Goal: Ask a question: Seek information or help from site administrators or community

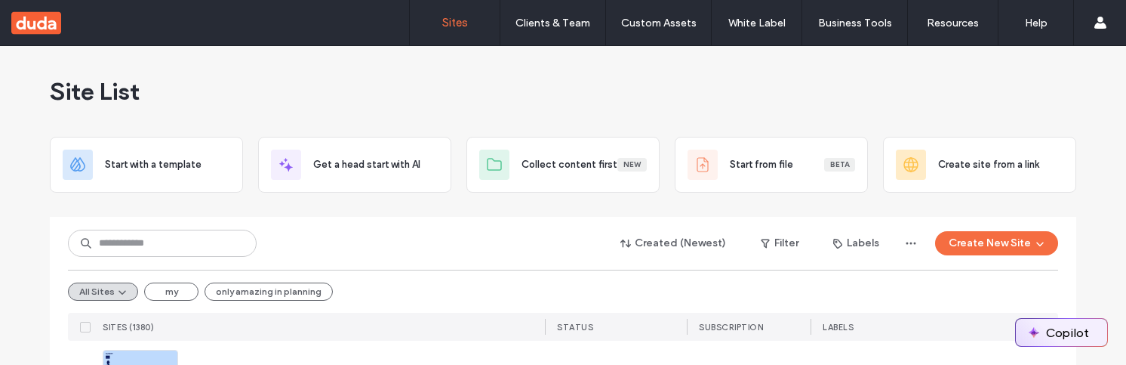
click at [1082, 330] on button "Copilot" at bounding box center [1061, 332] width 91 height 27
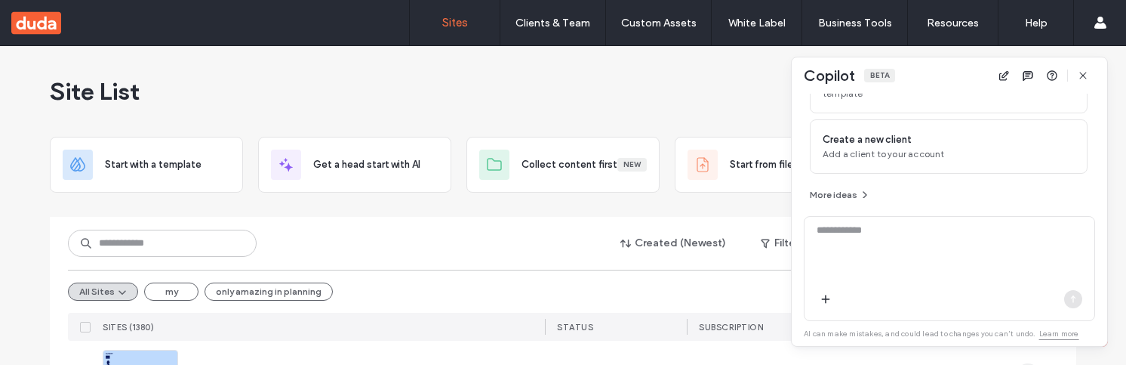
scroll to position [199, 0]
click at [907, 266] on textarea at bounding box center [950, 252] width 290 height 59
click at [834, 270] on textarea at bounding box center [950, 252] width 290 height 59
type textarea "***"
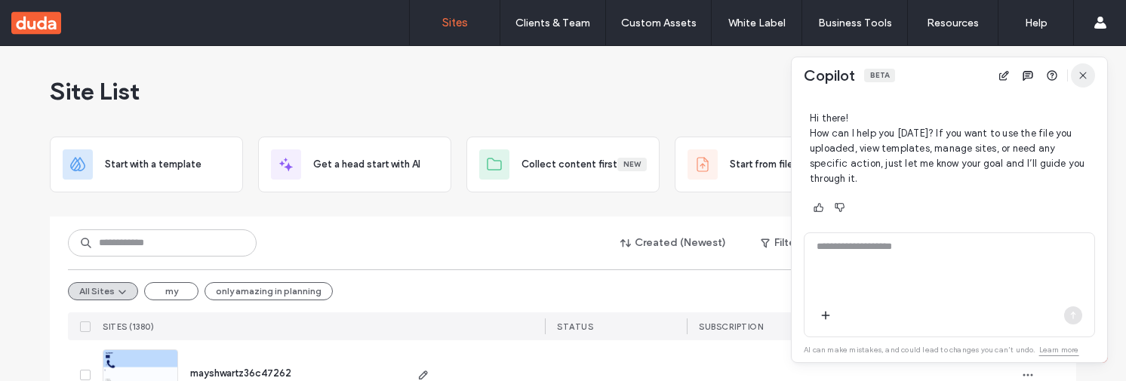
scroll to position [378, 0]
click at [1085, 75] on icon "button" at bounding box center [1083, 75] width 12 height 12
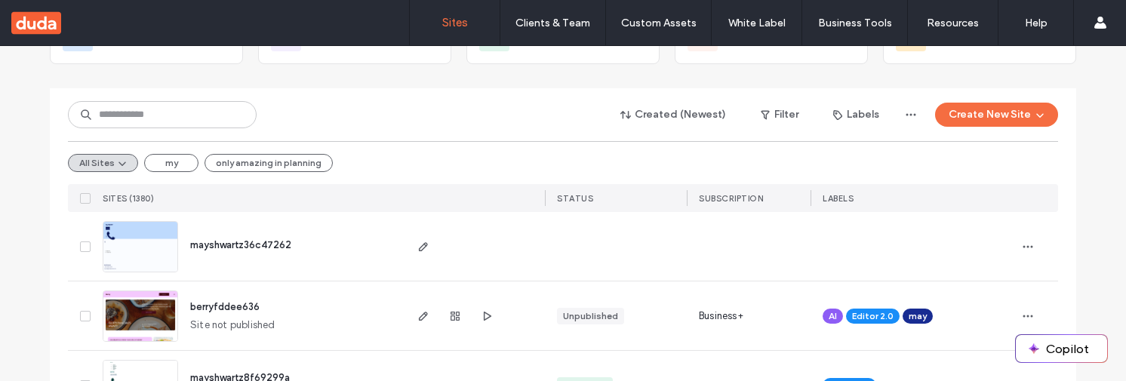
scroll to position [144, 0]
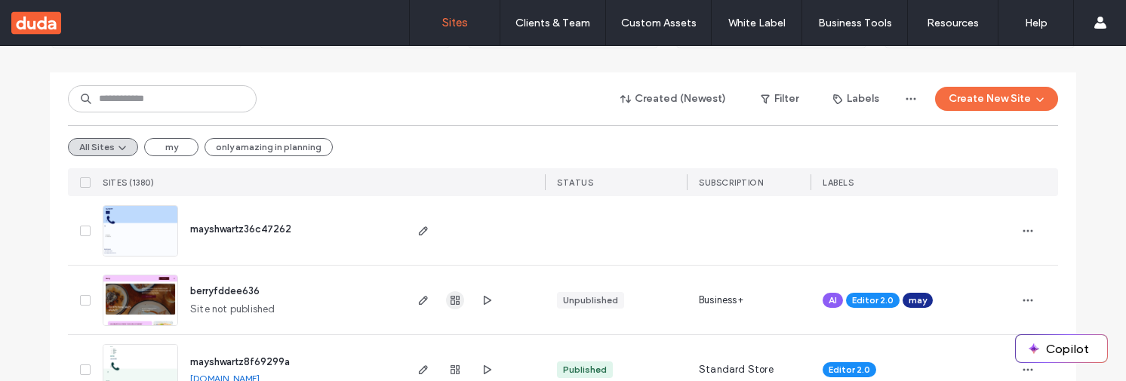
click at [446, 306] on span "button" at bounding box center [455, 300] width 18 height 18
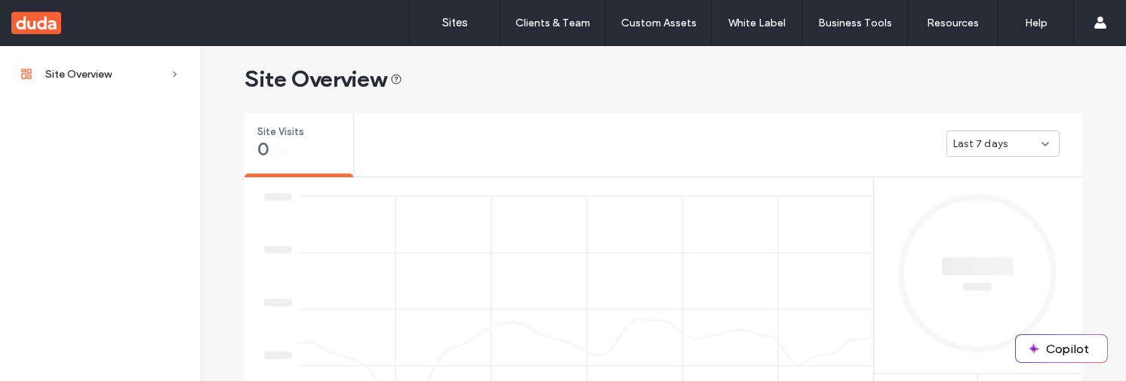
click at [604, 20] on div "Clients & Team" at bounding box center [552, 22] width 105 height 45
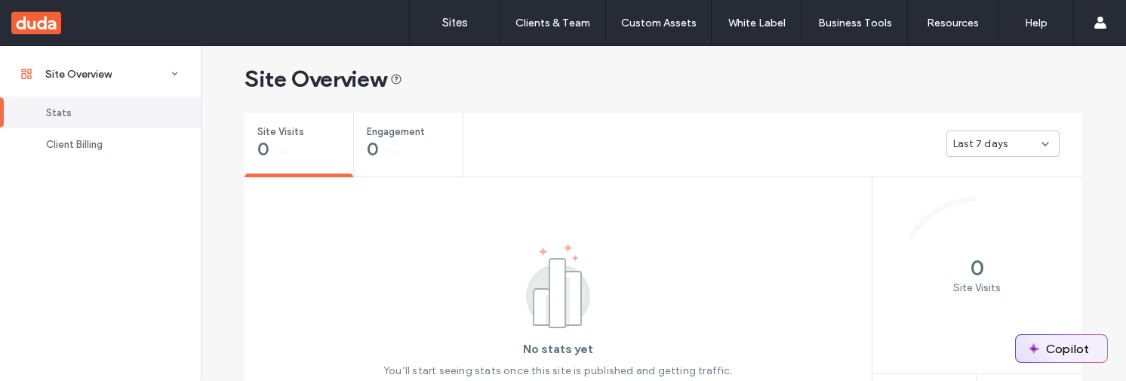
click at [1060, 345] on button "Copilot" at bounding box center [1061, 348] width 91 height 27
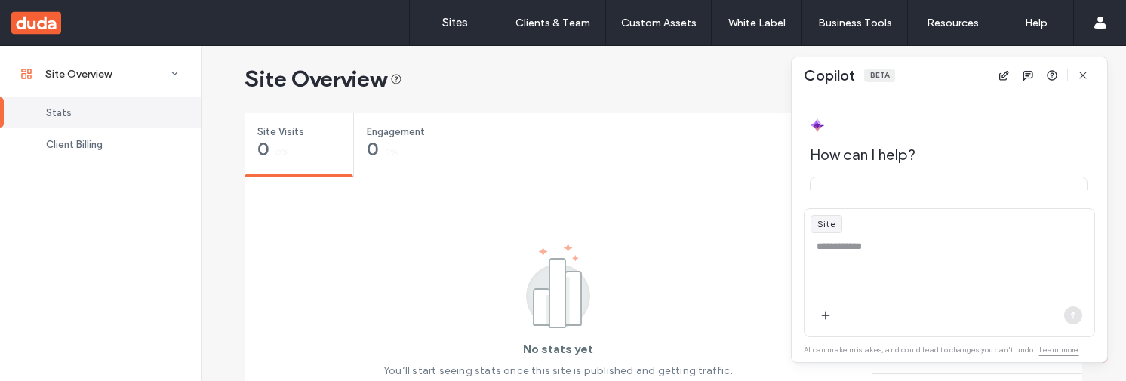
scroll to position [207, 0]
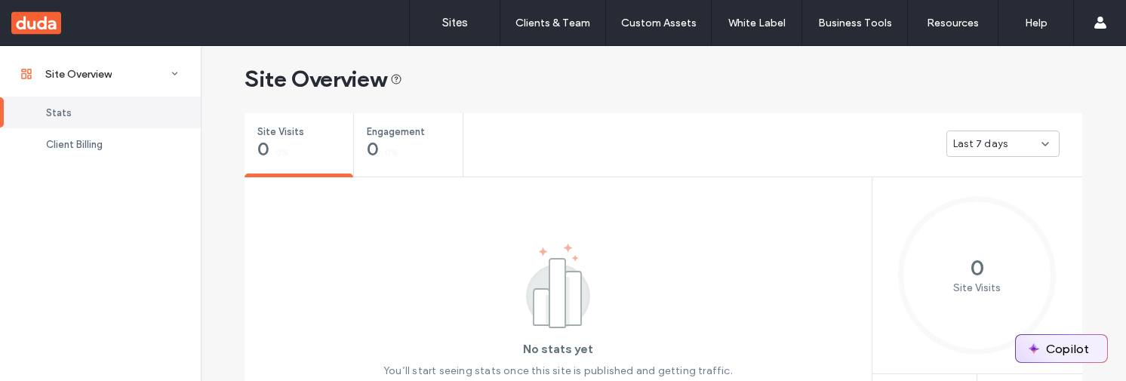
click at [1062, 341] on button "Copilot" at bounding box center [1061, 348] width 91 height 27
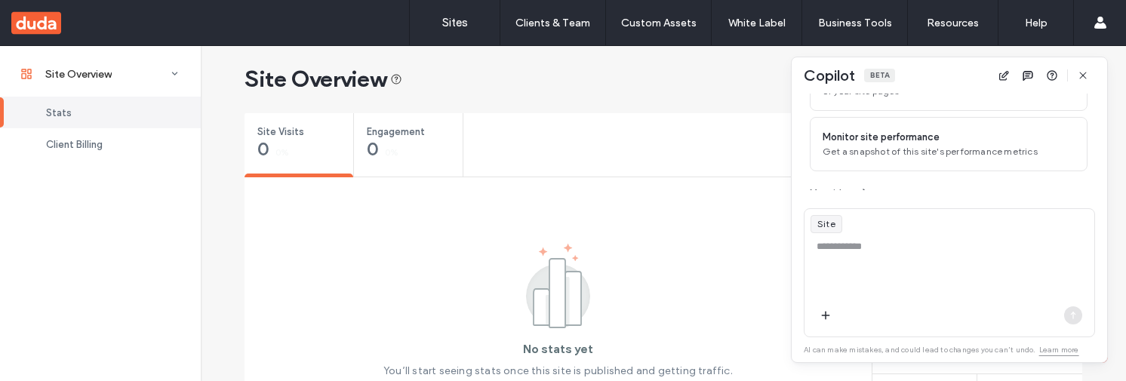
scroll to position [207, 0]
click at [906, 254] on textarea at bounding box center [950, 268] width 290 height 59
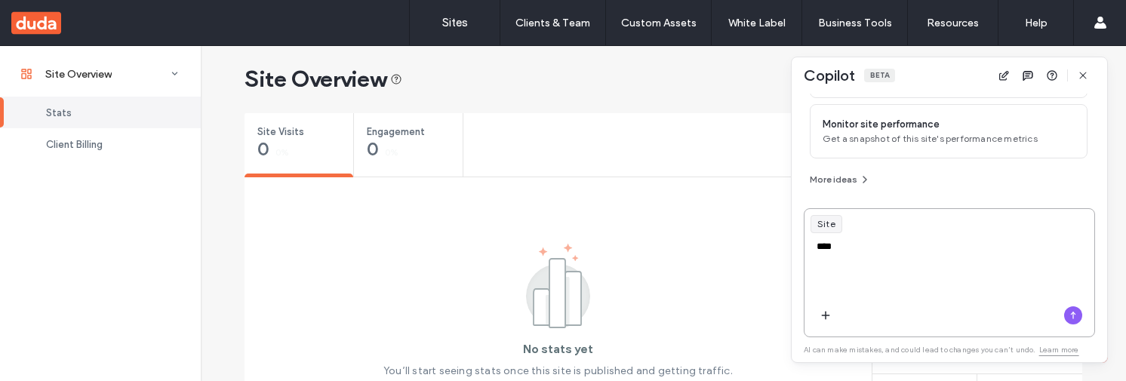
type textarea "*****"
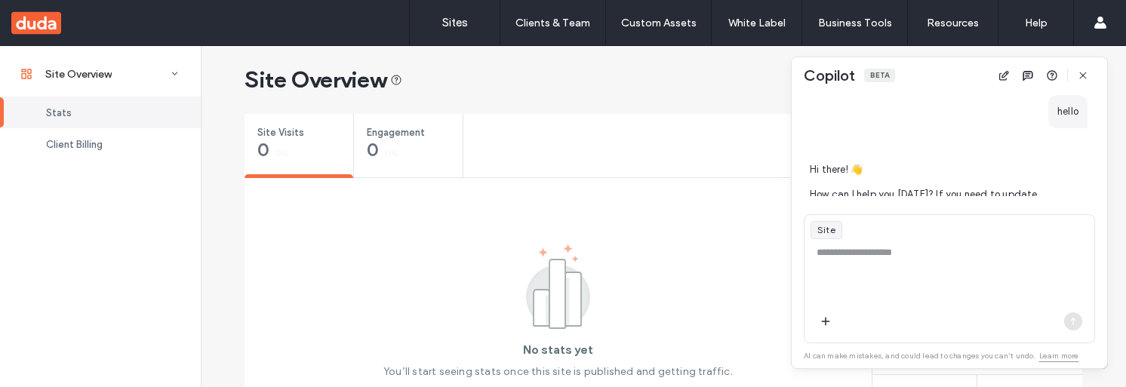
scroll to position [316, 0]
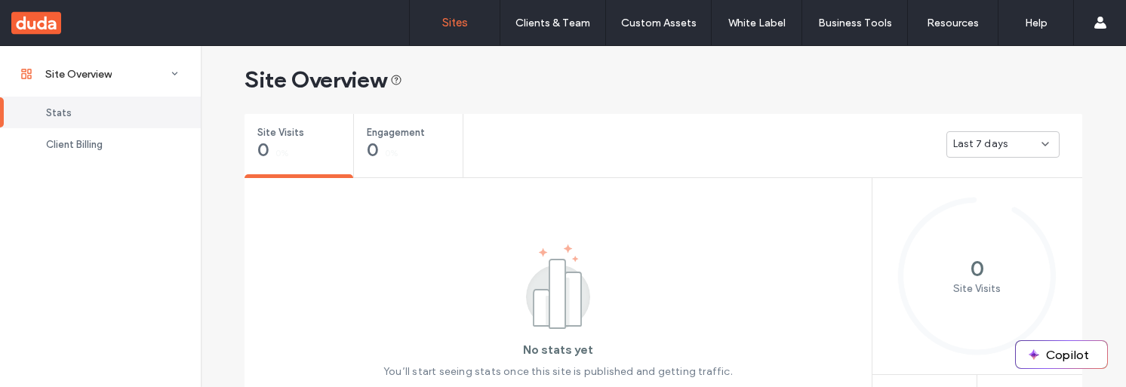
click at [454, 32] on link "Sites" at bounding box center [455, 22] width 90 height 45
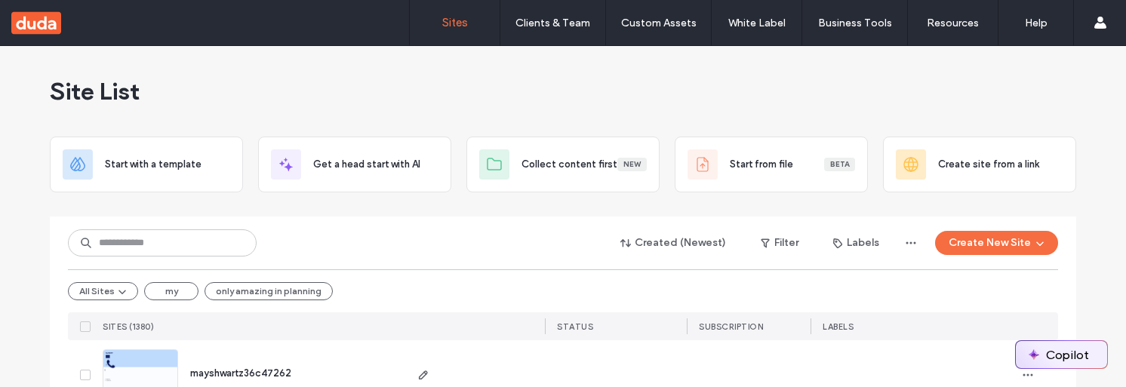
click at [1070, 360] on button "Copilot" at bounding box center [1061, 354] width 91 height 27
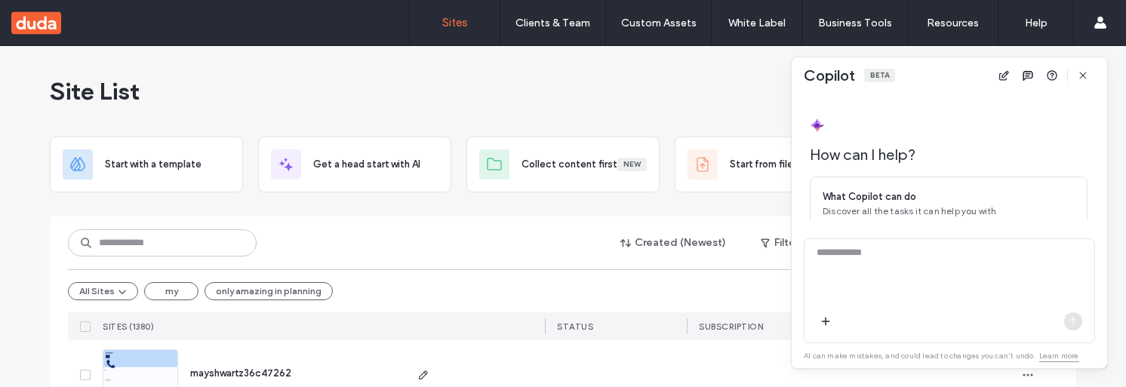
scroll to position [177, 0]
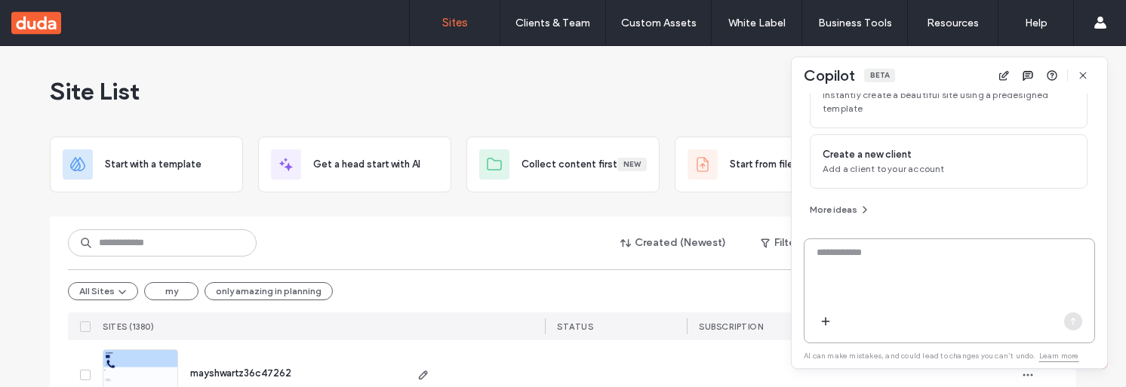
click at [858, 255] on textarea at bounding box center [950, 274] width 290 height 59
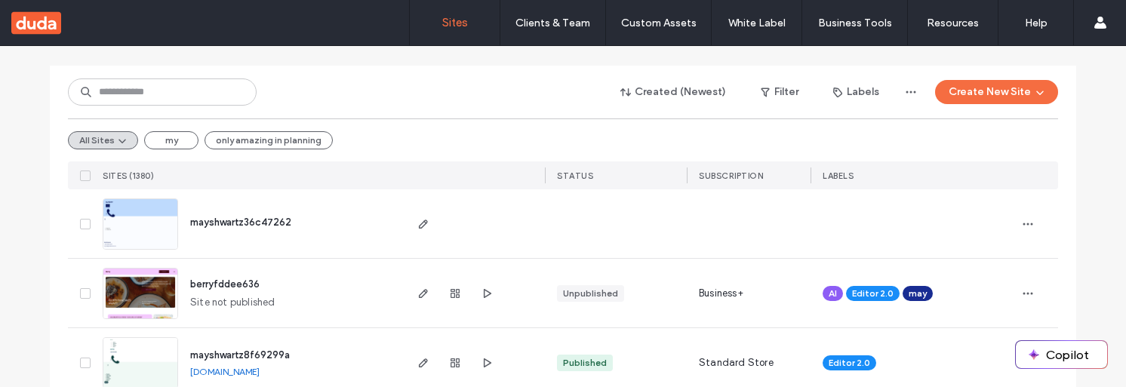
scroll to position [208, 0]
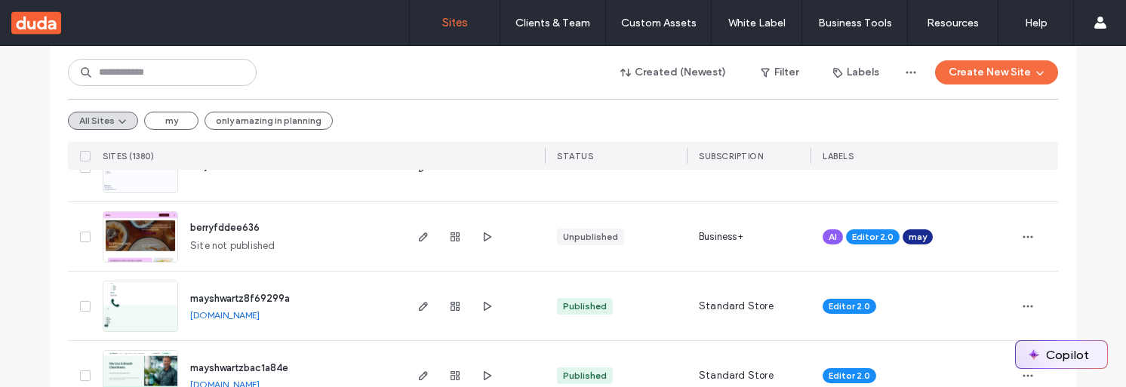
click at [1031, 343] on button "Copilot" at bounding box center [1061, 354] width 91 height 27
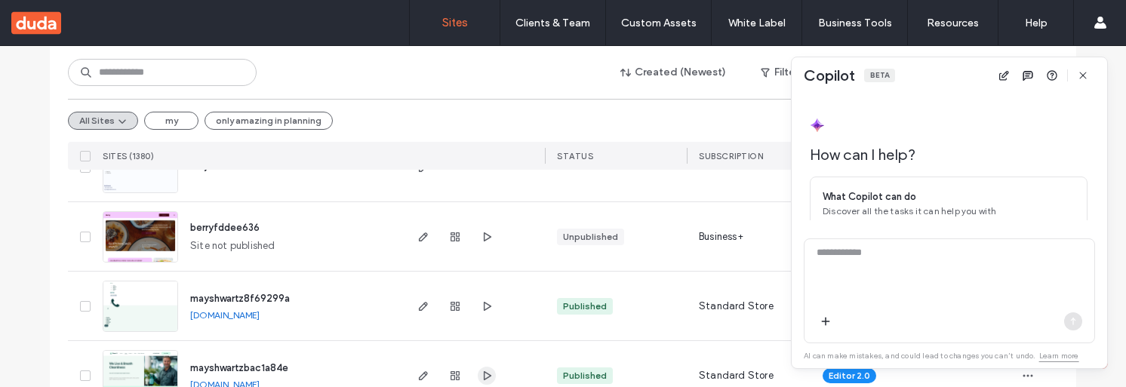
scroll to position [177, 0]
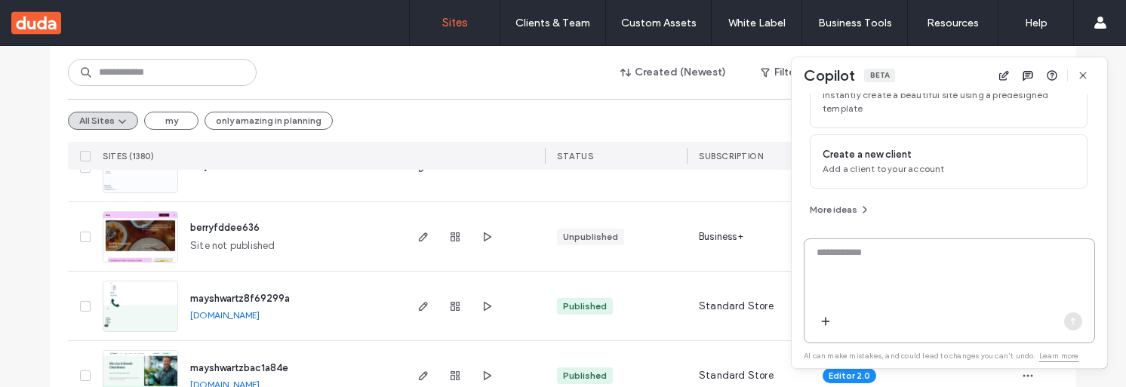
click at [887, 287] on textarea at bounding box center [950, 274] width 290 height 59
type textarea "**"
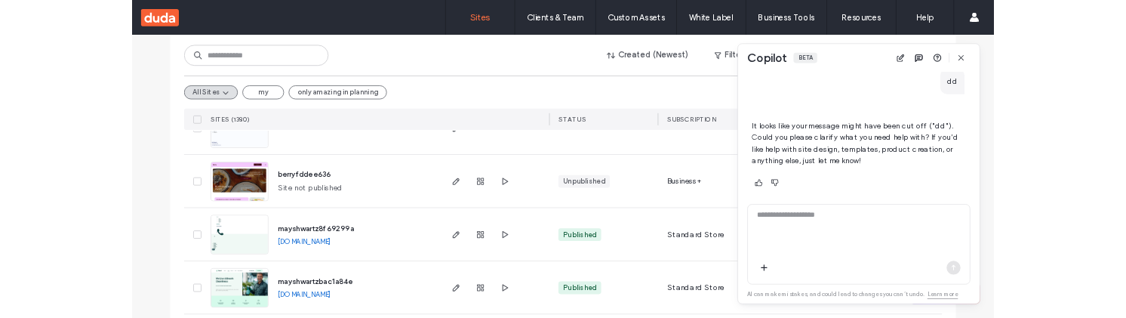
scroll to position [331, 0]
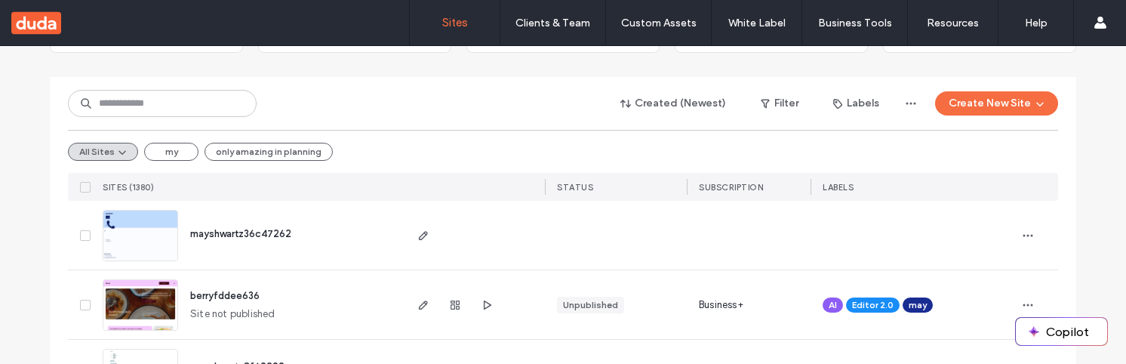
scroll to position [144, 0]
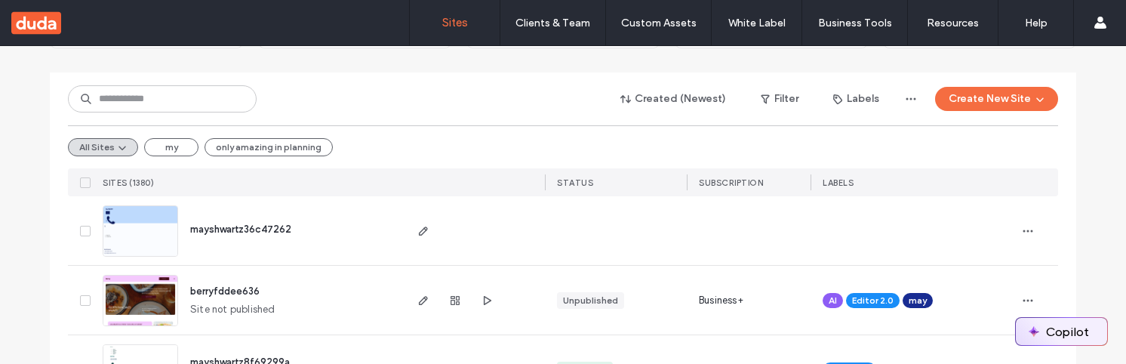
click at [1048, 334] on button "Copilot" at bounding box center [1061, 331] width 91 height 27
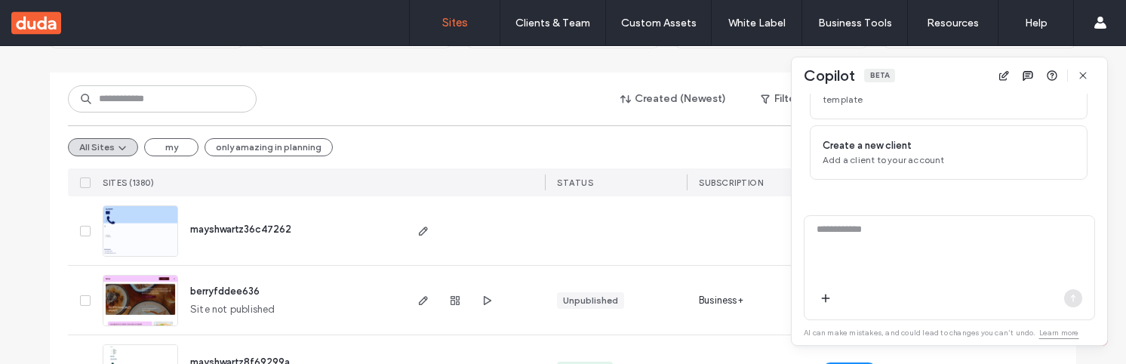
scroll to position [200, 0]
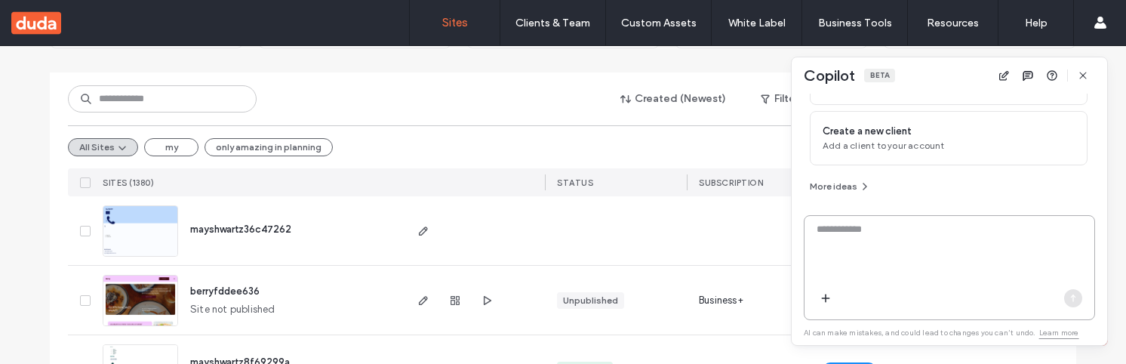
click at [838, 266] on textarea at bounding box center [950, 251] width 290 height 59
type textarea "**"
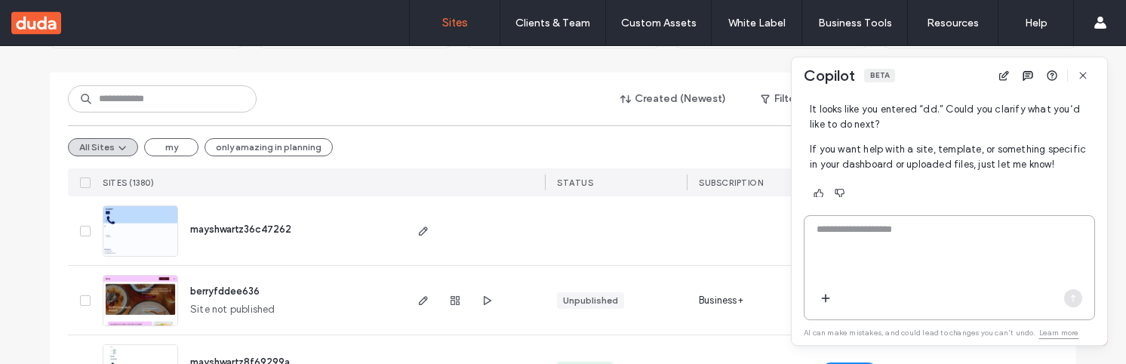
scroll to position [405, 0]
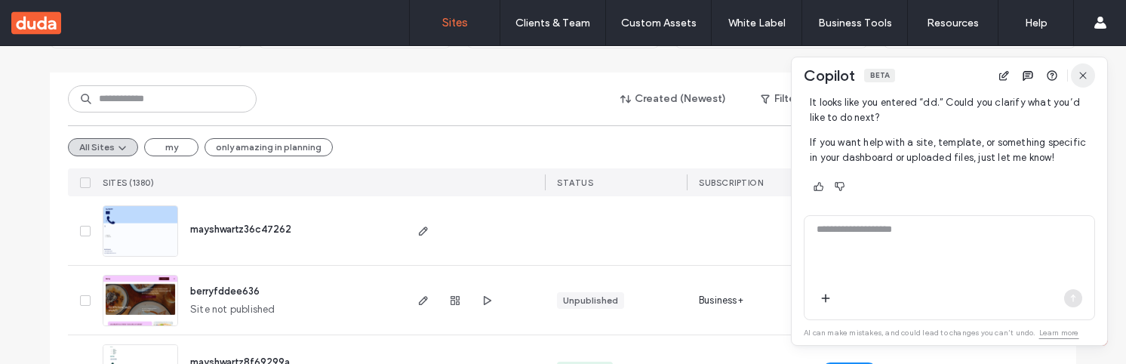
click at [1081, 75] on icon "button" at bounding box center [1083, 75] width 12 height 12
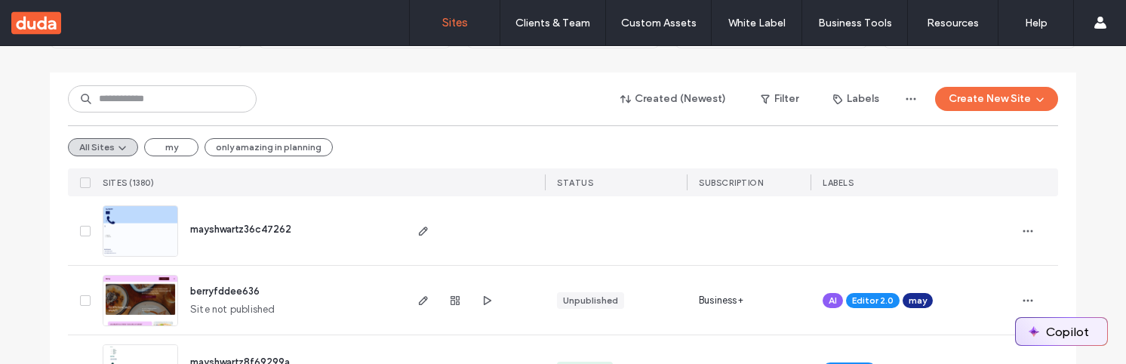
click at [1062, 328] on button "Copilot" at bounding box center [1061, 331] width 91 height 27
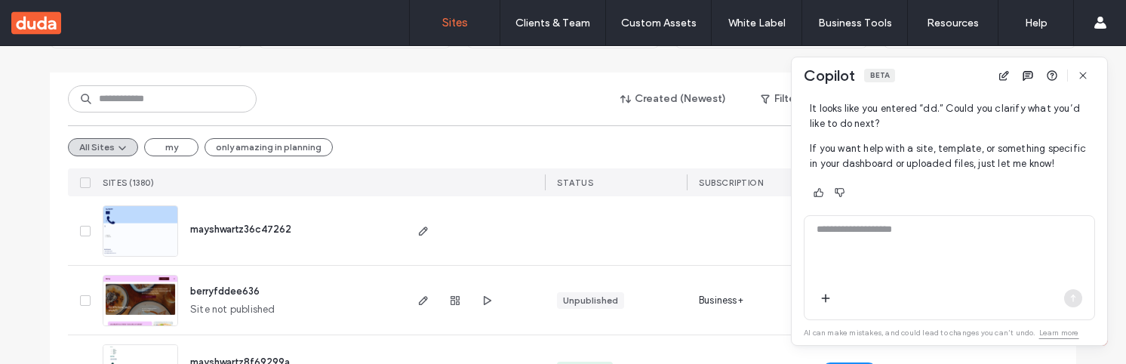
scroll to position [407, 0]
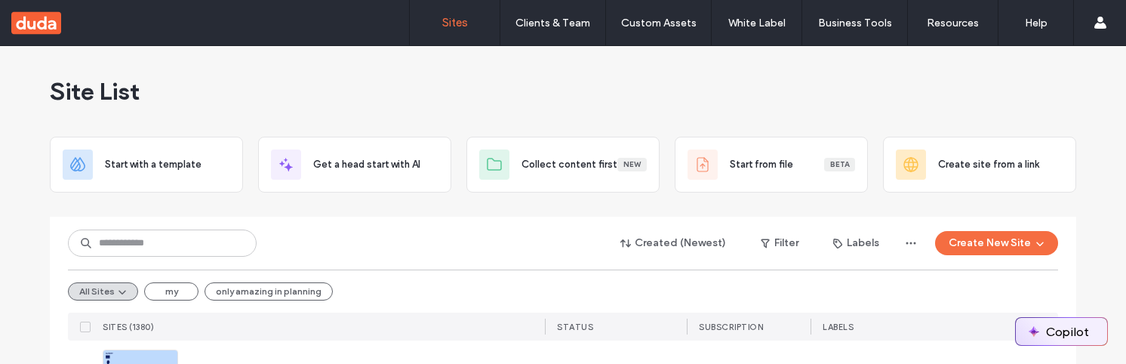
click at [1054, 335] on button "Copilot" at bounding box center [1061, 331] width 91 height 27
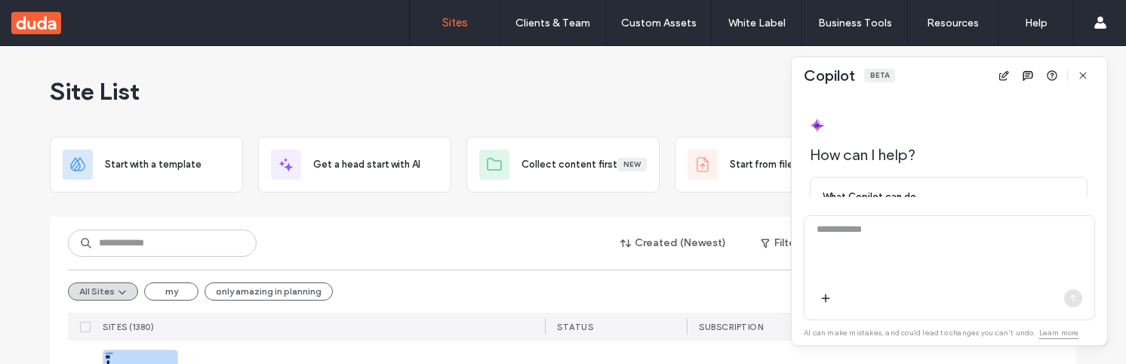
scroll to position [200, 0]
click at [925, 257] on textarea "*" at bounding box center [950, 251] width 290 height 59
type textarea "**"
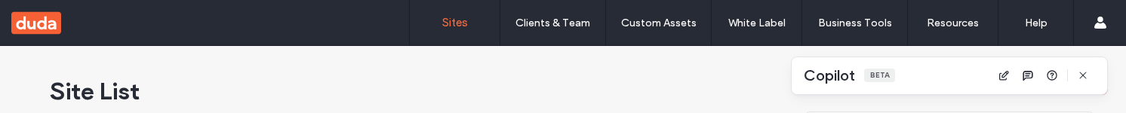
scroll to position [482, 0]
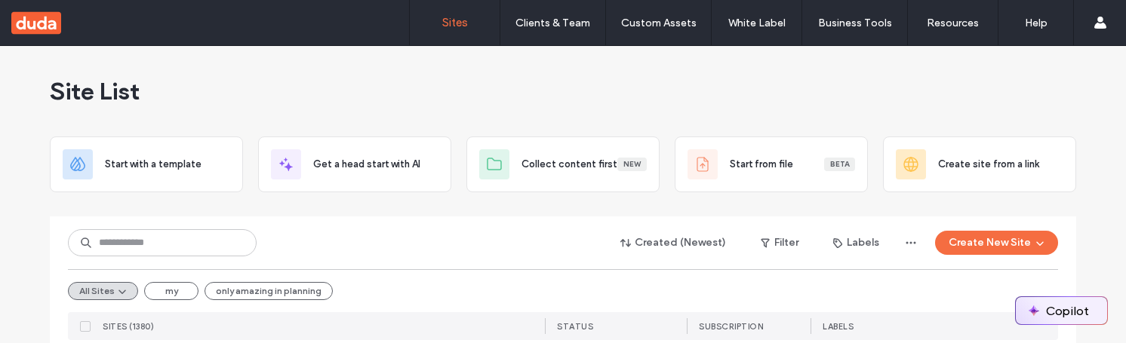
click at [1050, 312] on button "Copilot" at bounding box center [1061, 310] width 91 height 27
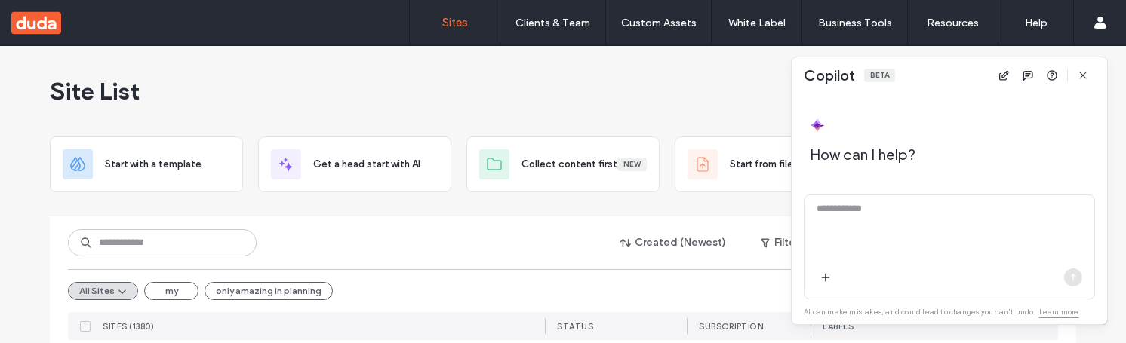
scroll to position [220, 0]
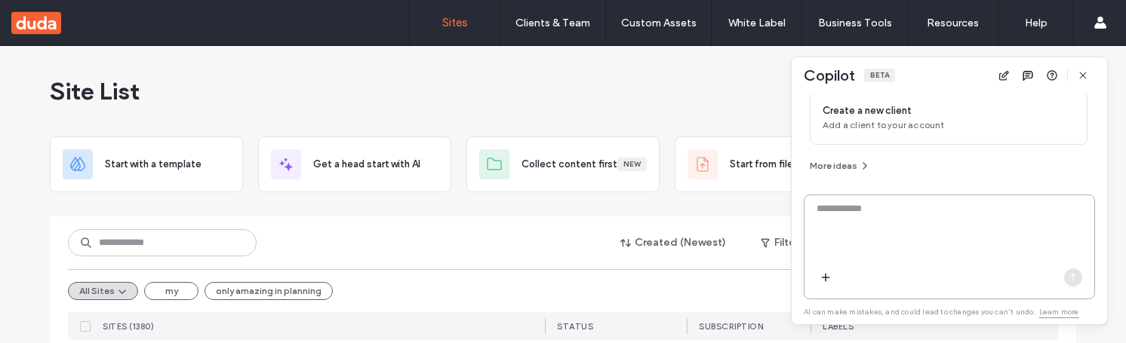
click at [957, 239] on textarea at bounding box center [950, 231] width 290 height 59
type textarea "*"
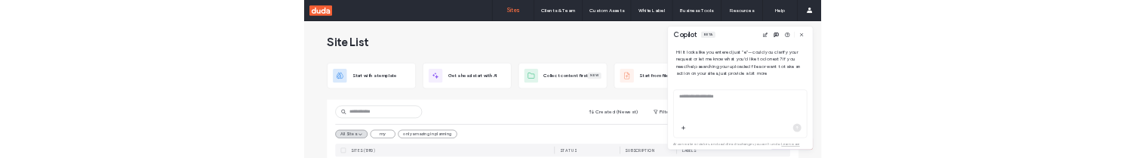
scroll to position [401, 0]
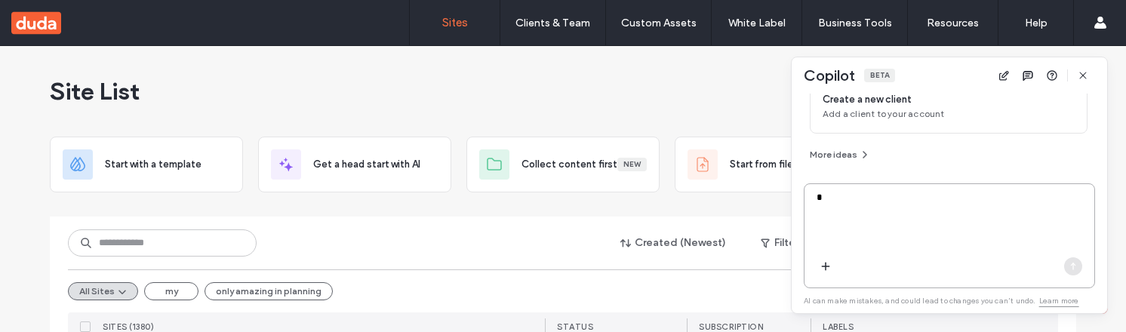
click at [987, 222] on textarea "*" at bounding box center [950, 219] width 290 height 59
type textarea "*"
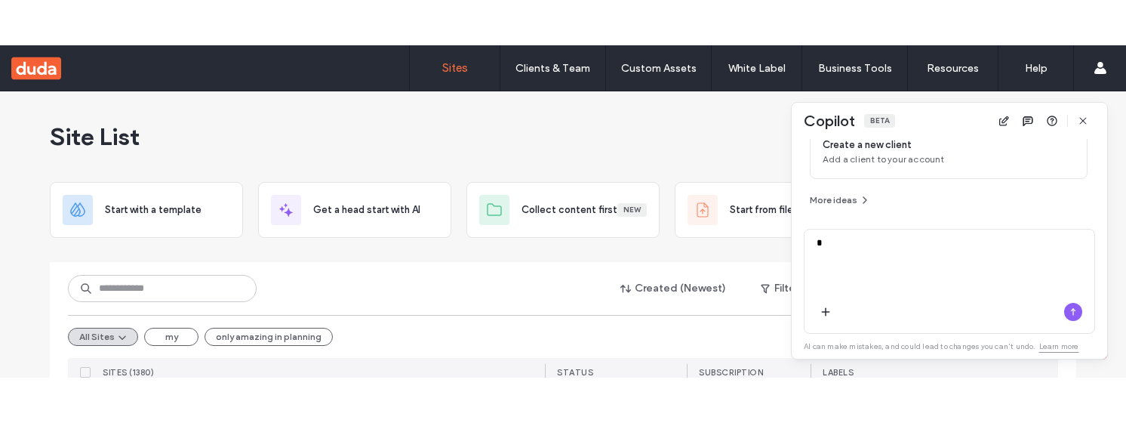
scroll to position [141, 0]
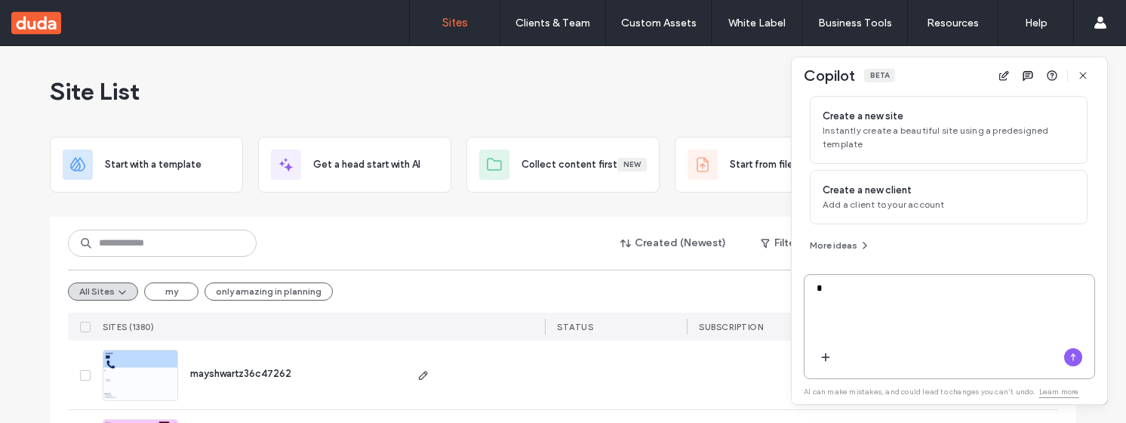
click at [915, 331] on textarea "*" at bounding box center [950, 310] width 290 height 59
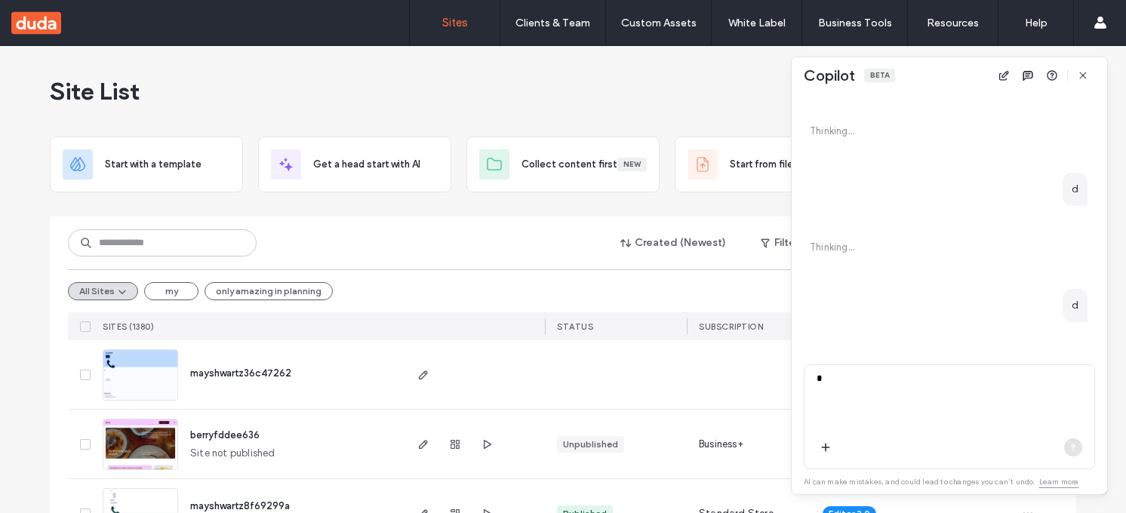
scroll to position [359, 0]
click at [1082, 81] on icon "button" at bounding box center [1083, 75] width 12 height 12
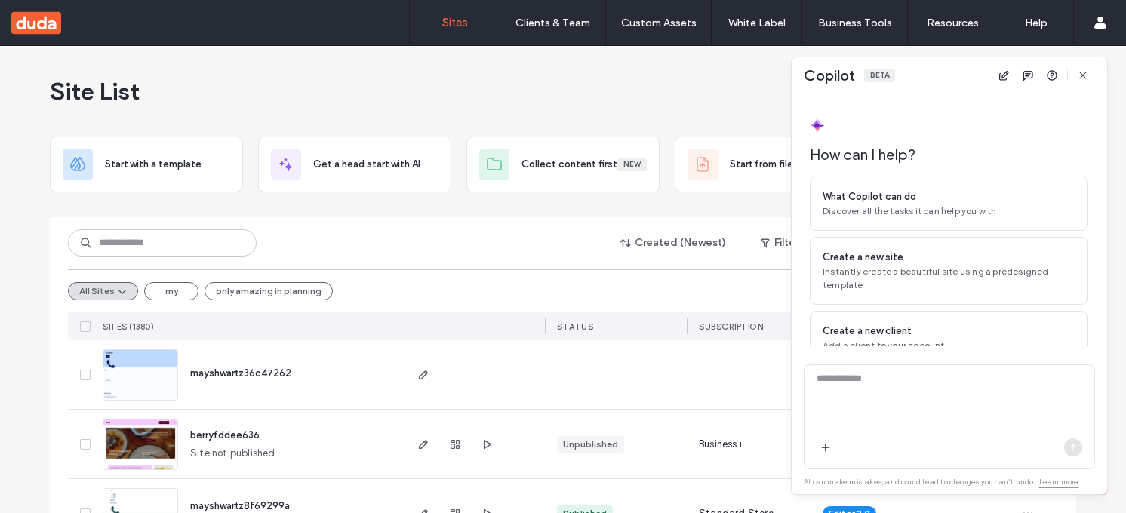
scroll to position [51, 0]
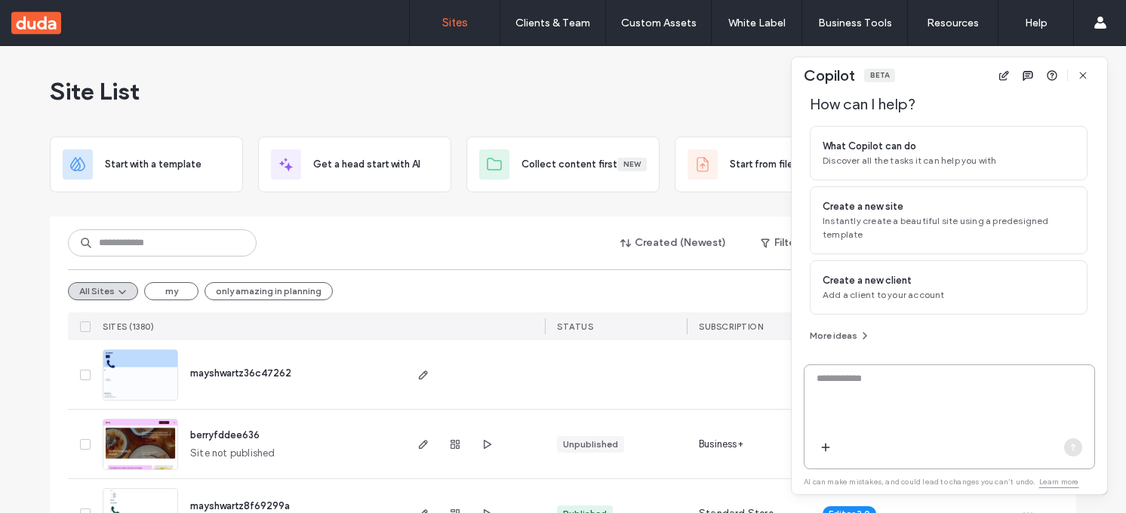
click at [993, 417] on textarea at bounding box center [950, 400] width 290 height 59
type textarea "*"
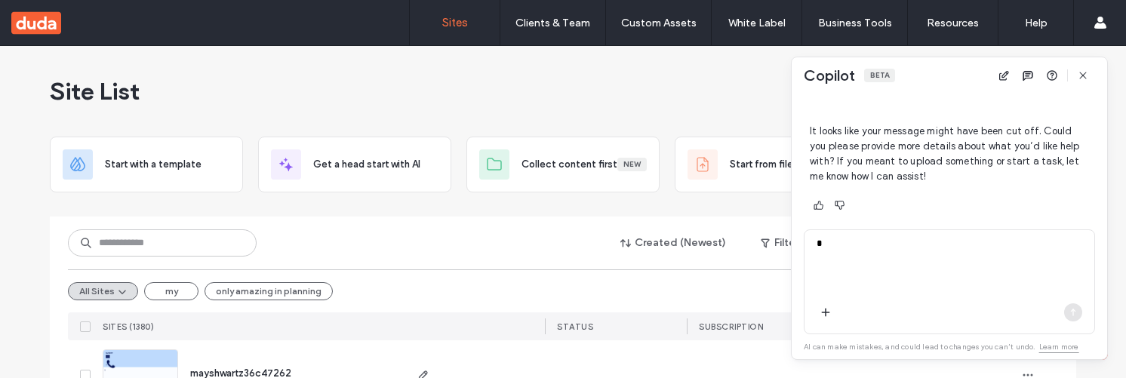
scroll to position [368, 0]
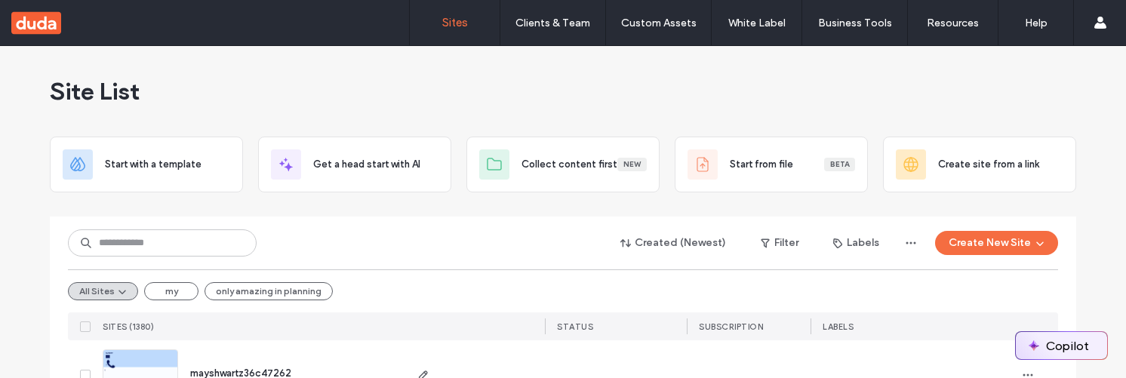
click at [1039, 345] on img "button" at bounding box center [1034, 346] width 12 height 12
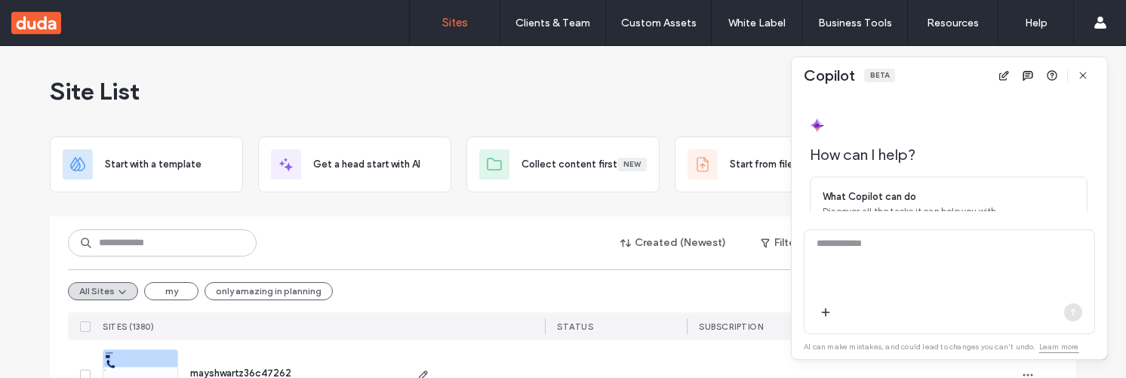
scroll to position [186, 0]
click at [922, 242] on textarea at bounding box center [950, 265] width 290 height 59
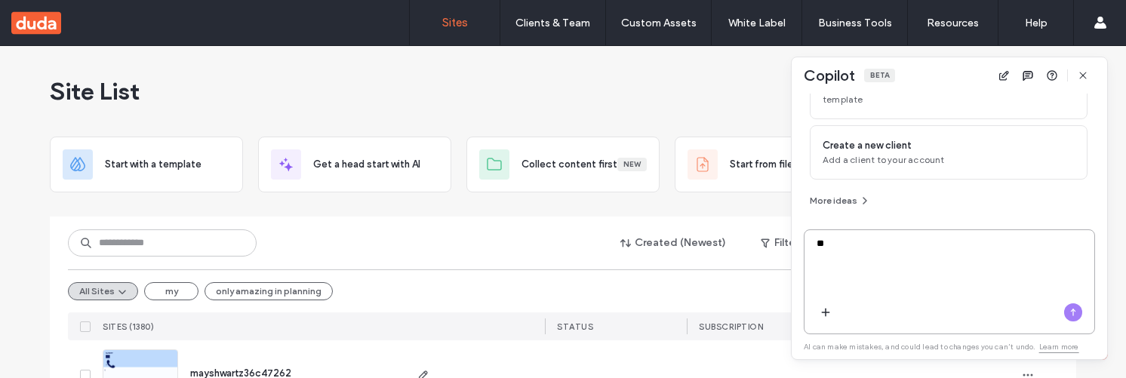
type textarea "**"
click at [1078, 306] on icon "button" at bounding box center [1073, 312] width 12 height 12
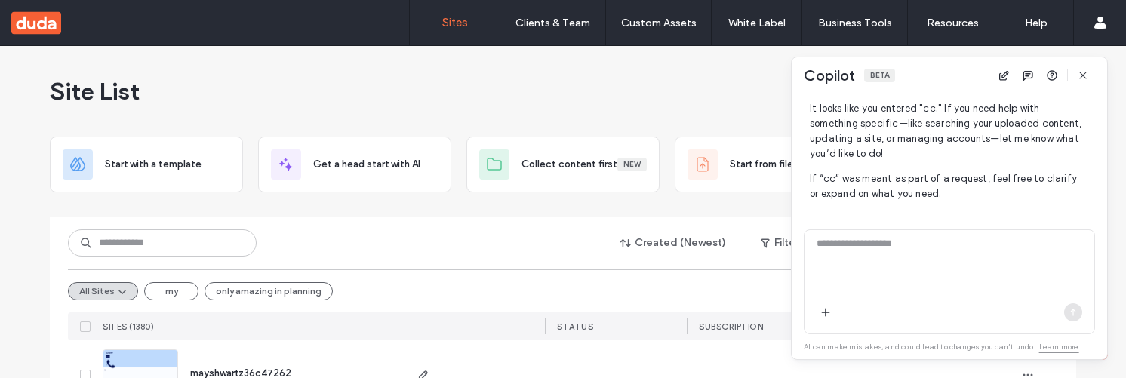
scroll to position [406, 0]
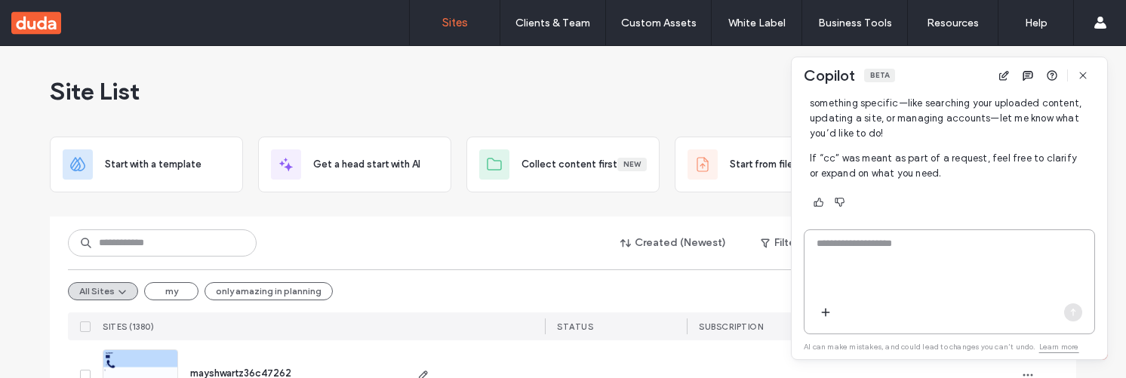
click at [855, 269] on textarea at bounding box center [950, 265] width 290 height 59
type textarea "******"
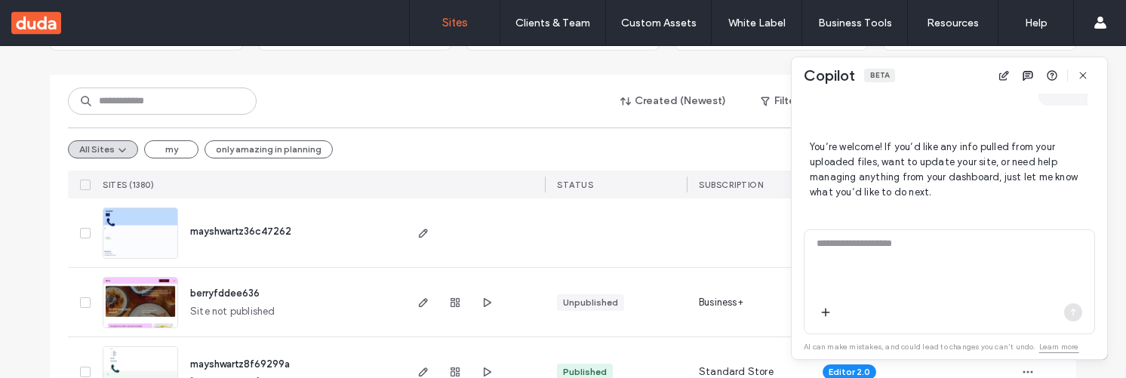
scroll to position [588, 0]
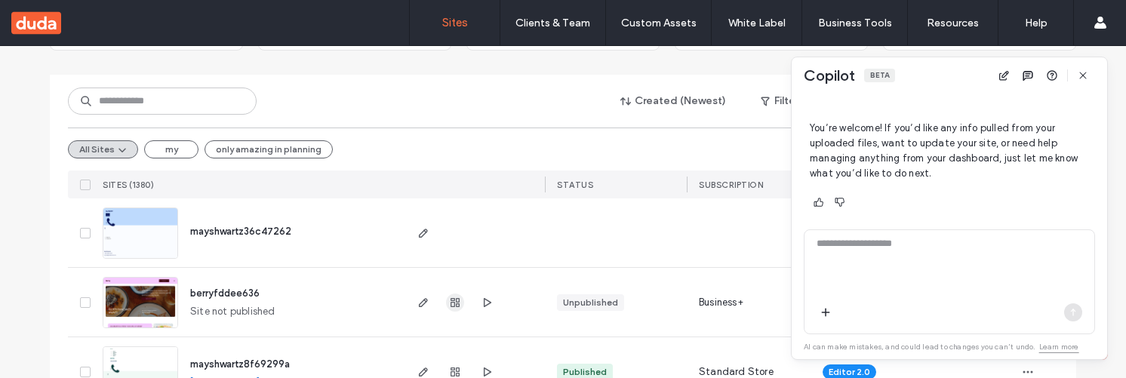
click at [453, 303] on use "button" at bounding box center [455, 302] width 9 height 9
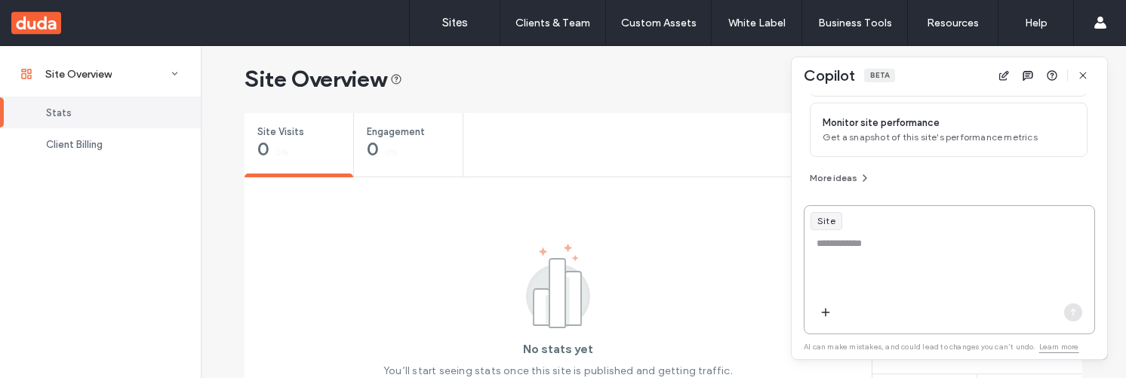
click at [874, 282] on textarea at bounding box center [950, 265] width 290 height 59
type textarea "*"
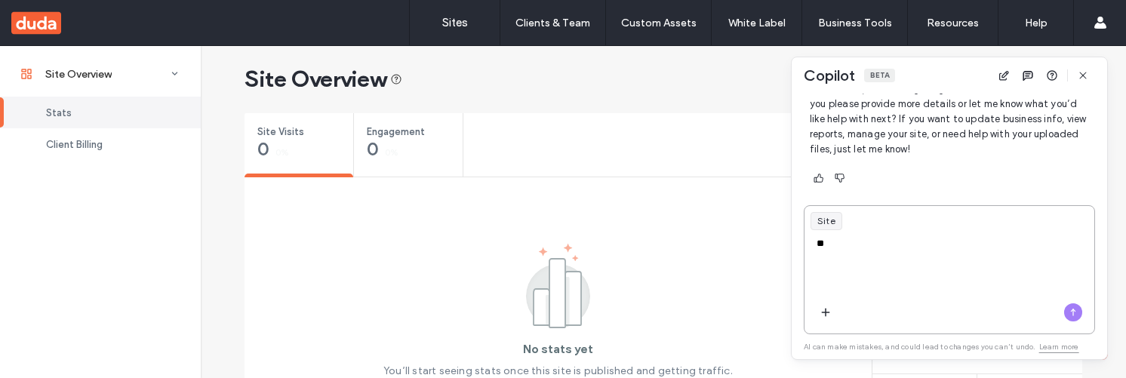
type textarea "**"
click at [1070, 316] on icon "button" at bounding box center [1073, 312] width 12 height 12
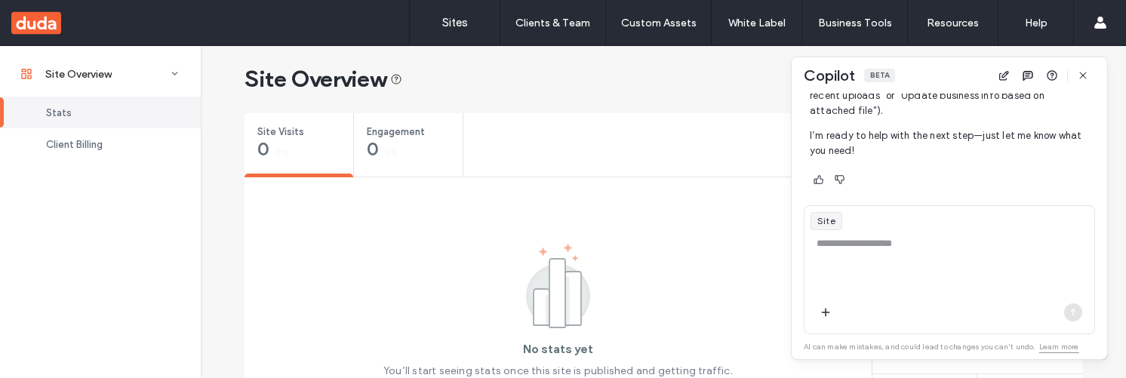
scroll to position [673, 0]
click at [460, 18] on label "Sites" at bounding box center [455, 23] width 26 height 14
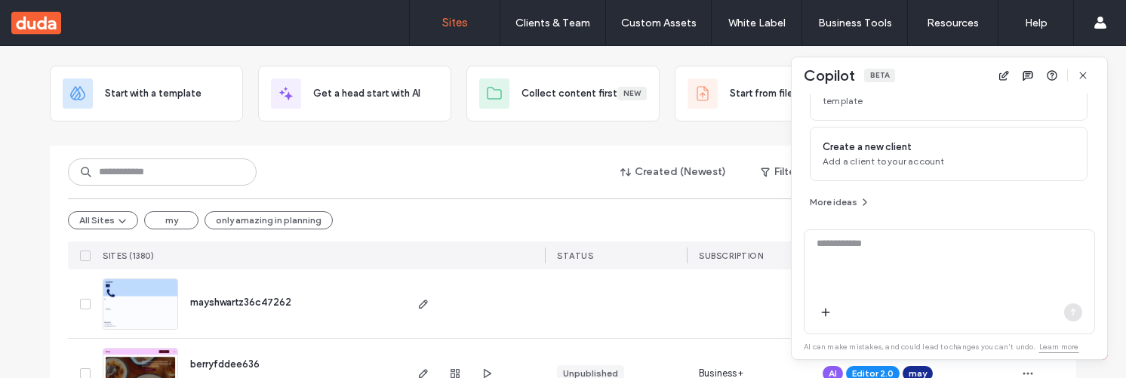
scroll to position [82, 0]
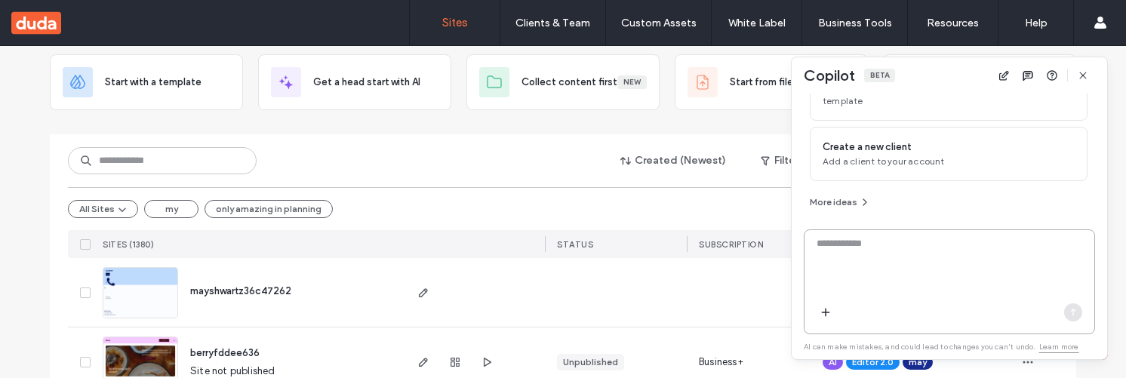
click at [929, 267] on textarea at bounding box center [950, 265] width 290 height 59
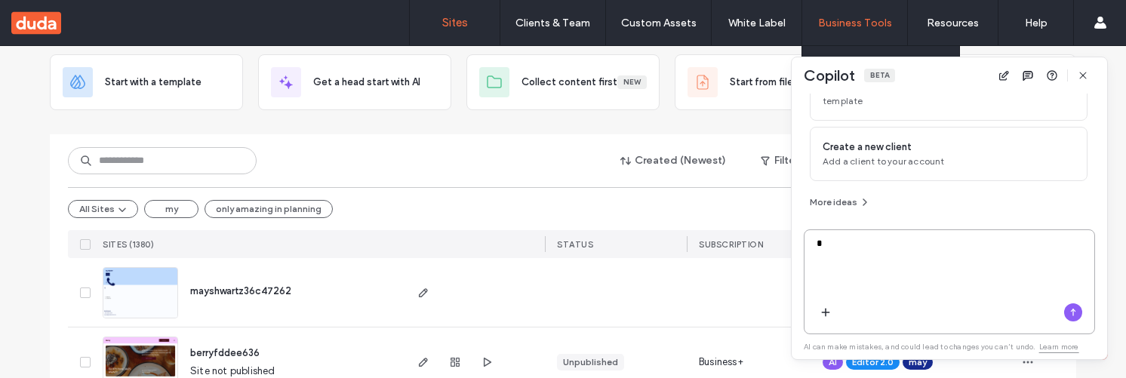
type textarea "*"
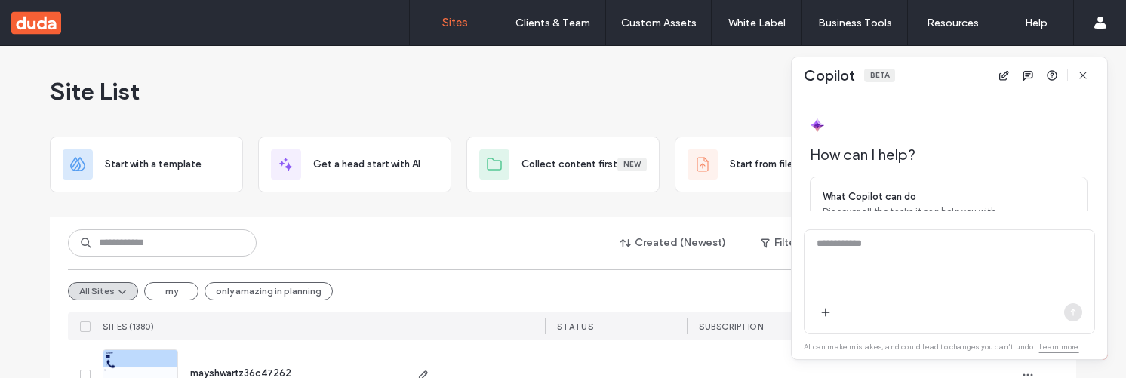
scroll to position [186, 0]
type textarea "*"
click at [878, 268] on textarea at bounding box center [950, 265] width 290 height 59
type textarea "*"
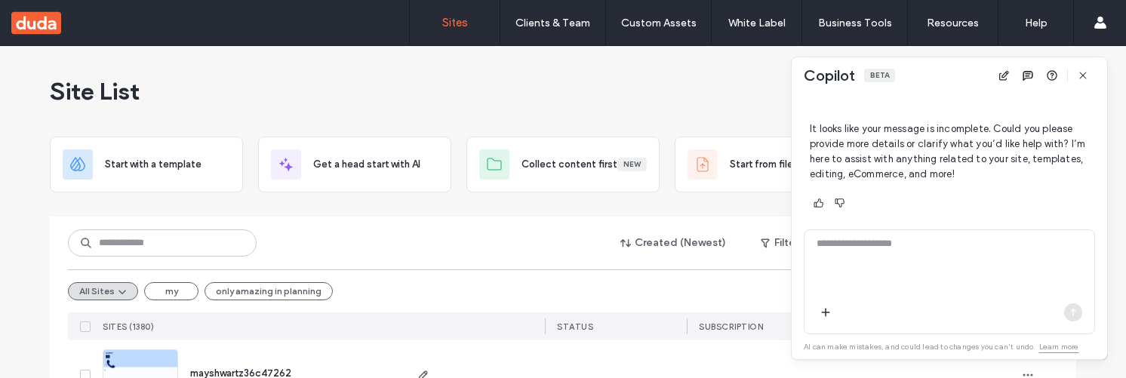
scroll to position [366, 0]
click at [885, 260] on textarea at bounding box center [950, 265] width 290 height 59
type textarea "*"
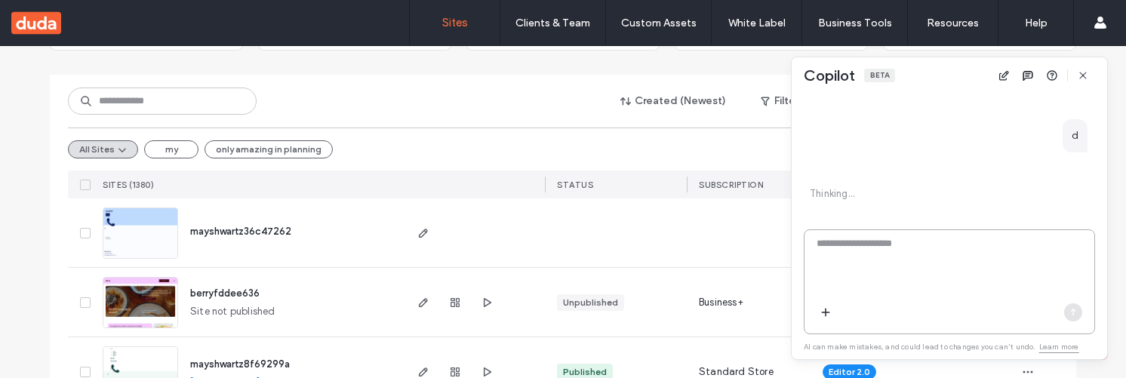
scroll to position [143, 0]
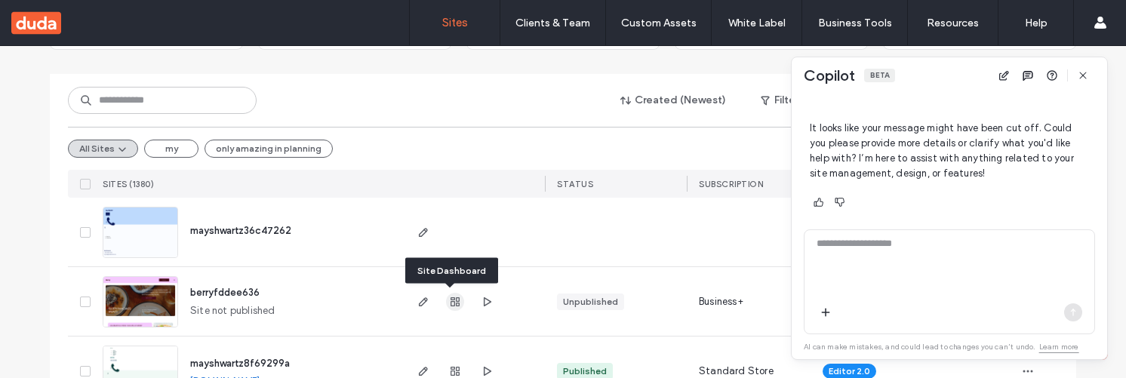
click at [451, 304] on use "button" at bounding box center [455, 301] width 9 height 9
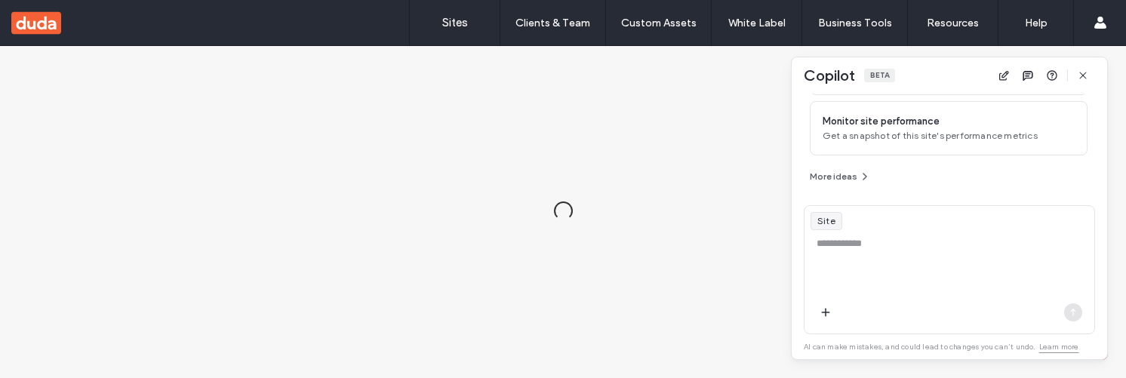
scroll to position [208, 0]
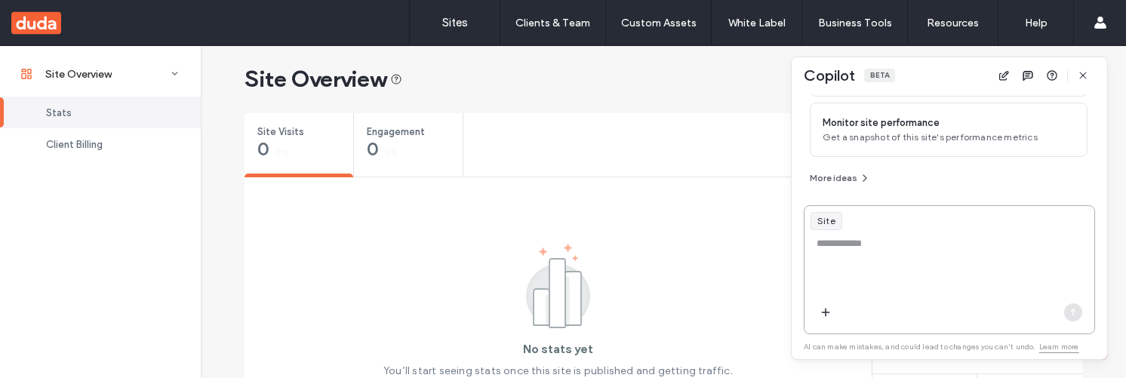
click at [874, 239] on textarea at bounding box center [950, 265] width 290 height 59
type textarea "*"
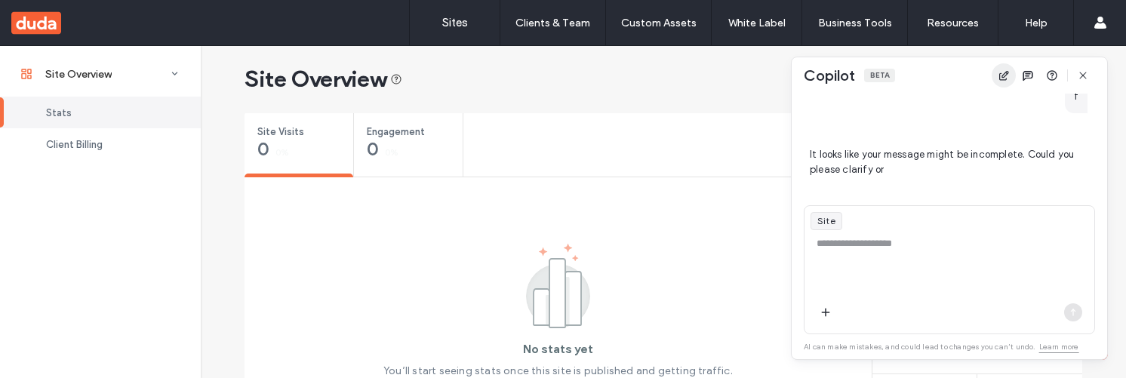
click at [1006, 75] on icon "button" at bounding box center [1004, 75] width 12 height 12
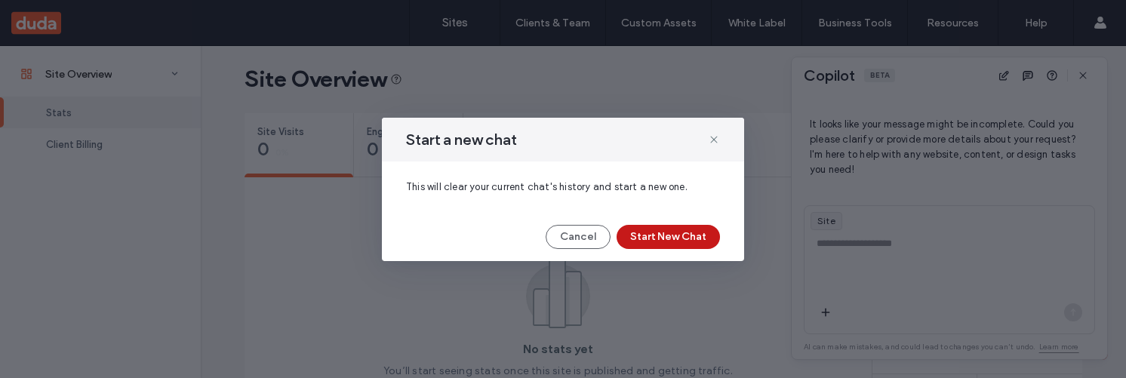
click at [704, 225] on button "Start New Chat" at bounding box center [668, 237] width 103 height 24
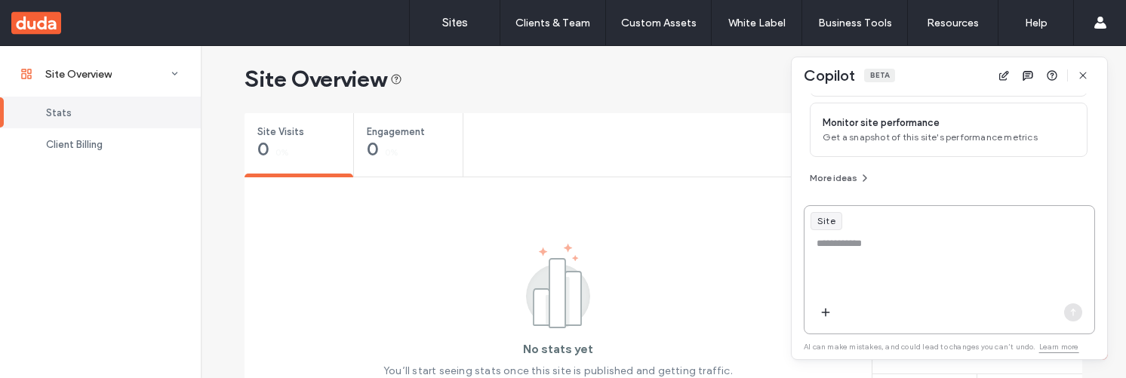
click at [931, 246] on textarea at bounding box center [950, 265] width 290 height 59
click at [890, 262] on textarea at bounding box center [950, 265] width 290 height 59
type textarea "*"
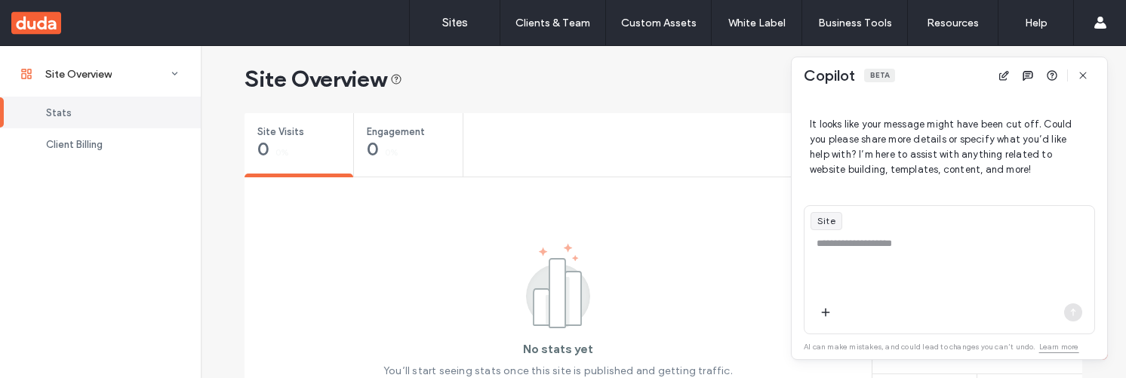
scroll to position [390, 0]
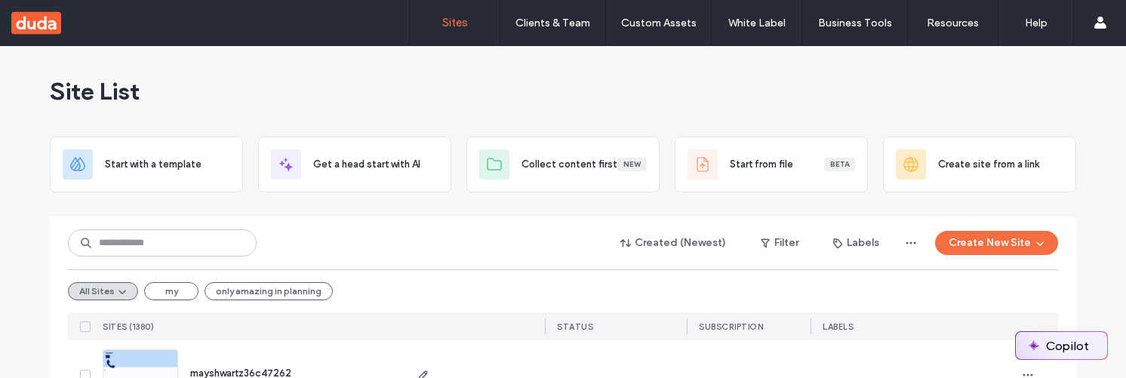
click at [1054, 348] on button "Copilot" at bounding box center [1061, 345] width 91 height 27
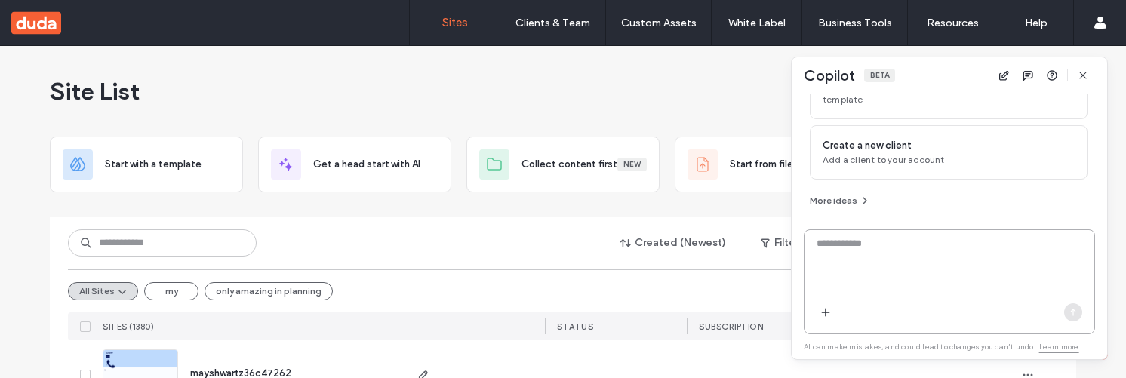
click at [982, 276] on textarea at bounding box center [950, 265] width 290 height 59
type textarea "*"
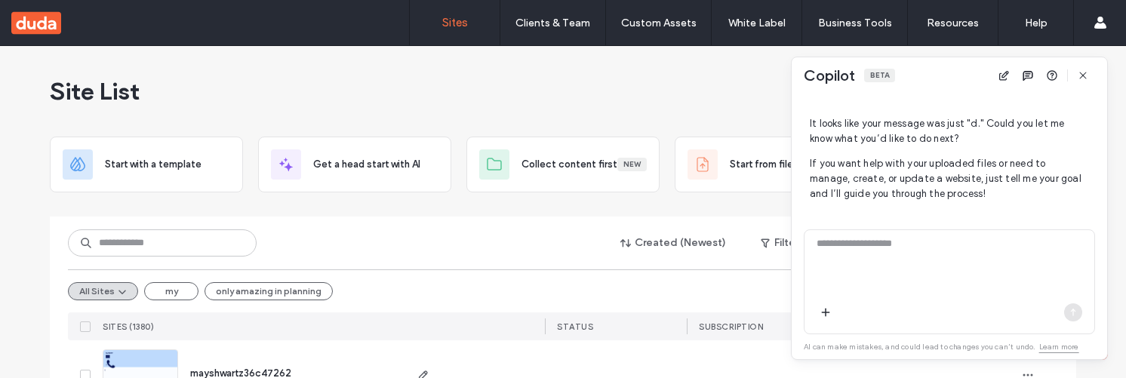
scroll to position [391, 0]
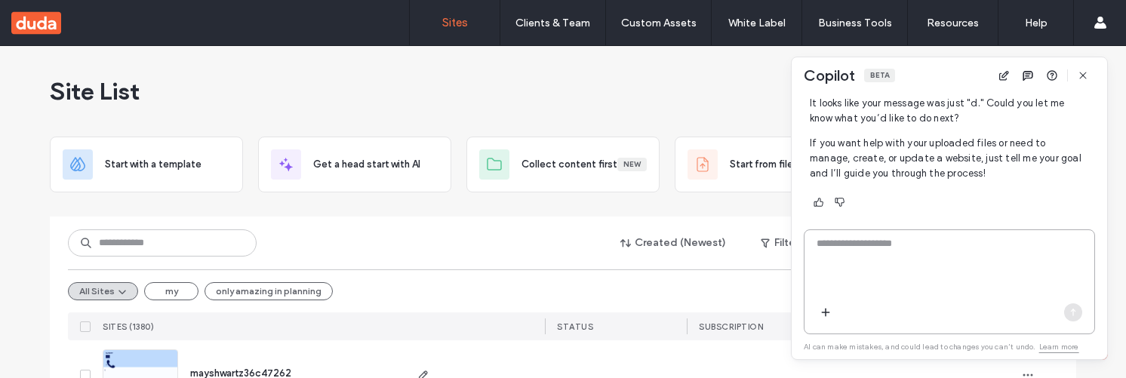
click at [876, 254] on textarea at bounding box center [950, 265] width 290 height 59
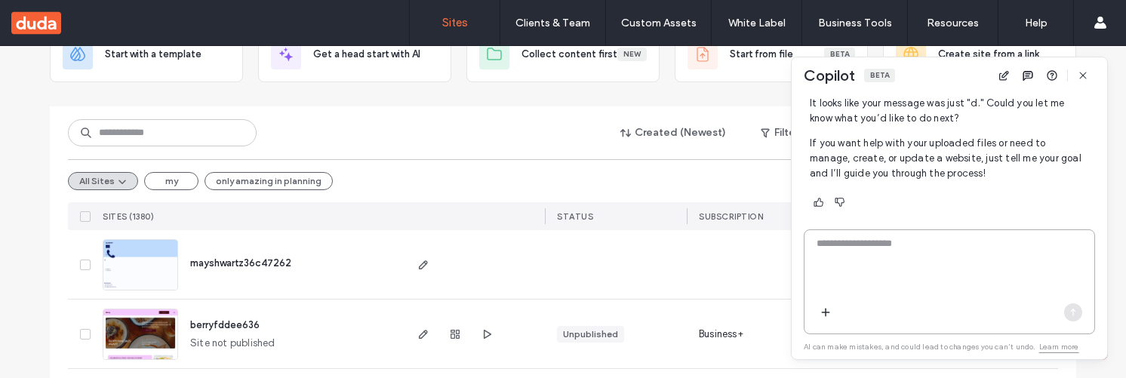
scroll to position [168, 0]
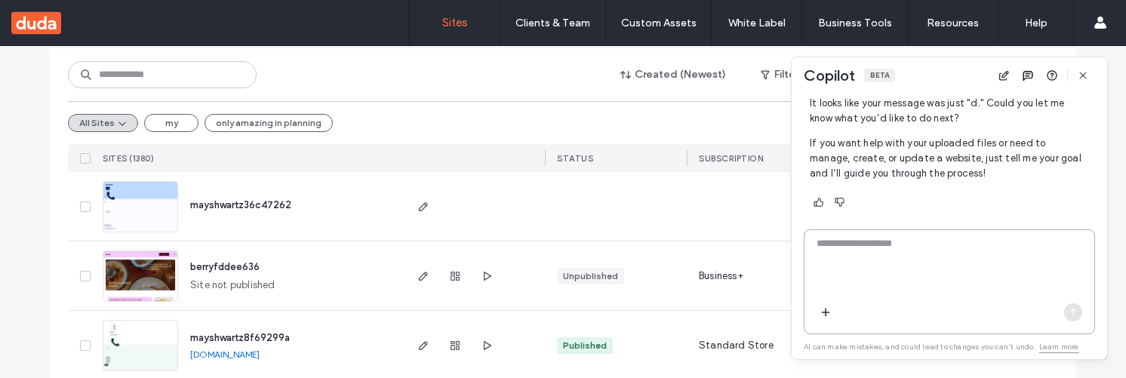
type textarea "*"
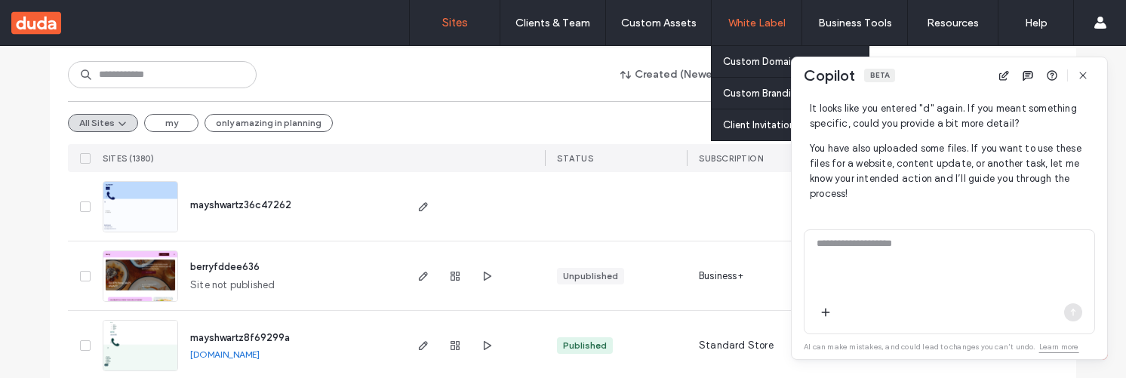
scroll to position [613, 0]
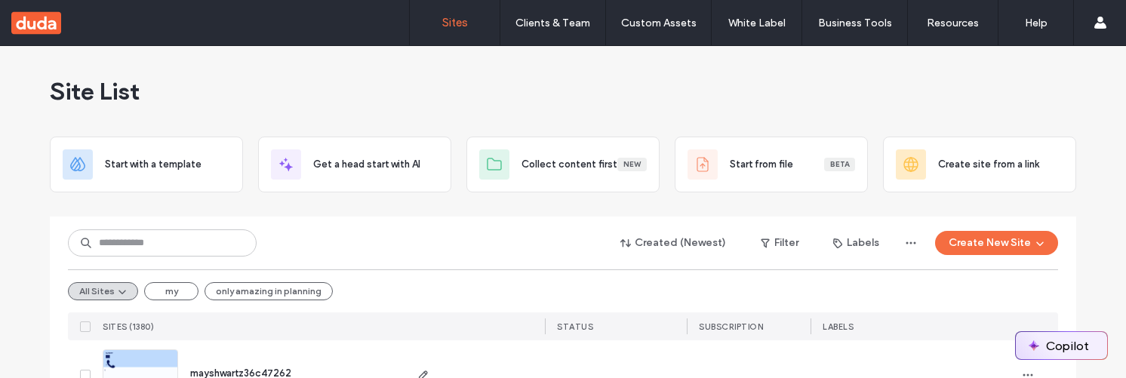
click at [1044, 339] on button "Copilot" at bounding box center [1061, 345] width 91 height 27
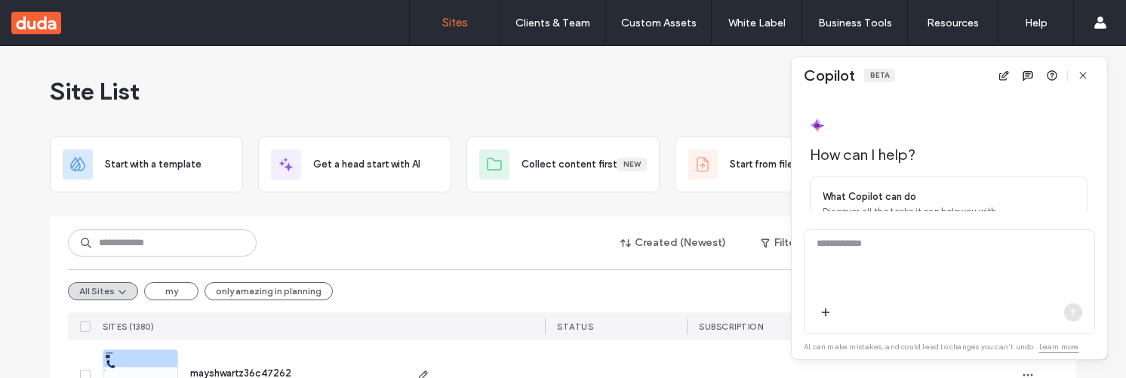
scroll to position [186, 0]
click at [911, 269] on textarea at bounding box center [950, 265] width 290 height 59
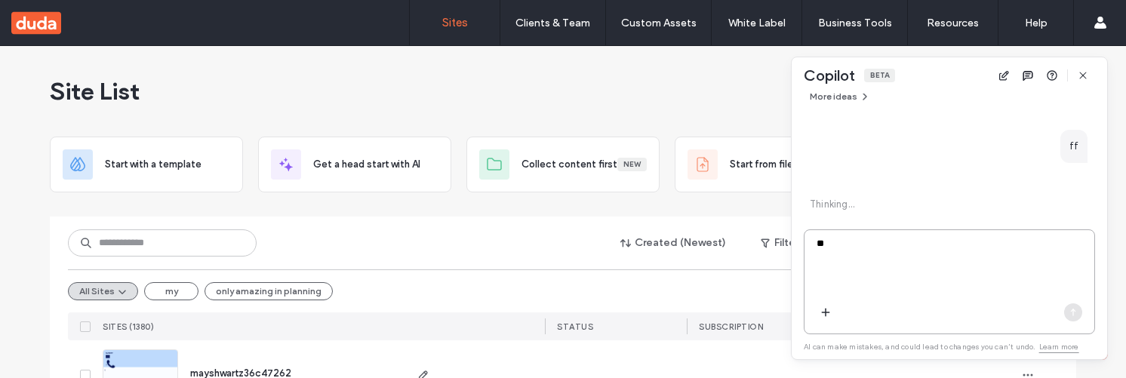
scroll to position [300, 0]
type textarea "**"
click at [900, 269] on textarea "**" at bounding box center [950, 265] width 290 height 59
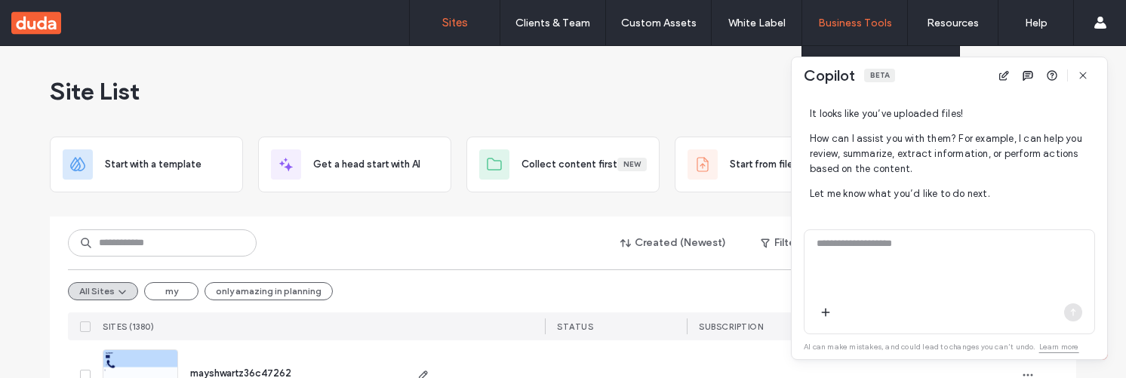
scroll to position [401, 0]
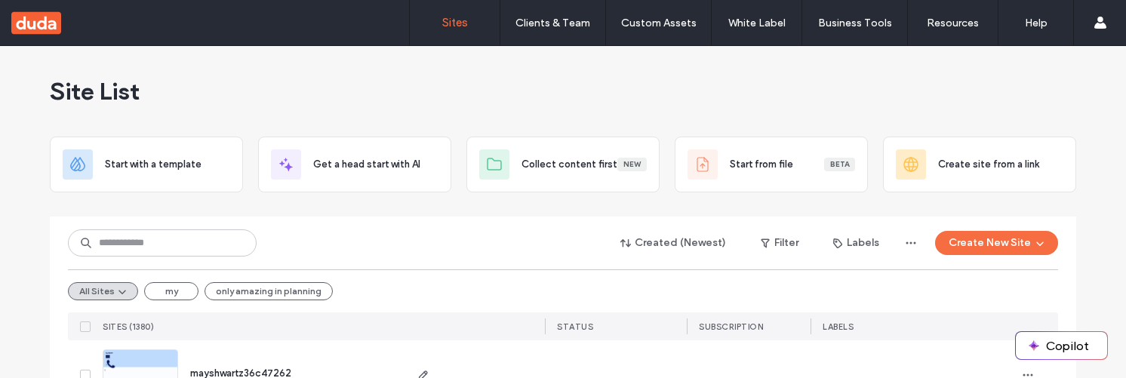
scroll to position [91, 0]
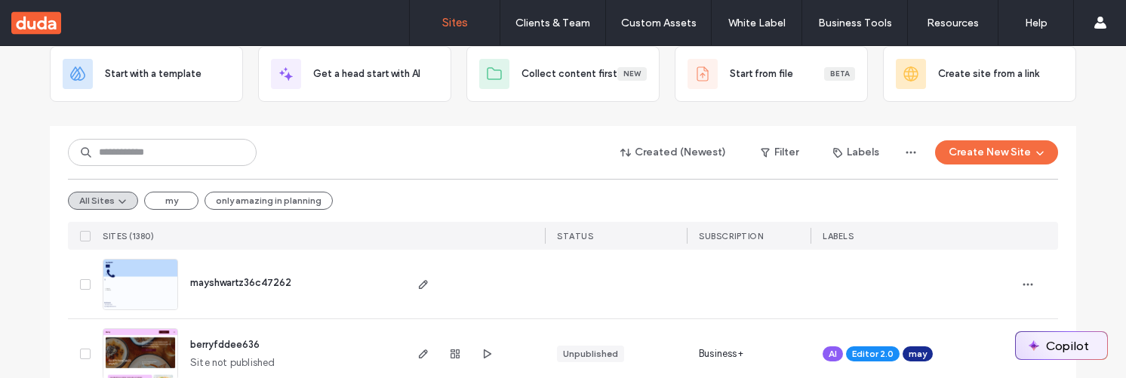
click at [1048, 343] on button "Copilot" at bounding box center [1061, 345] width 91 height 27
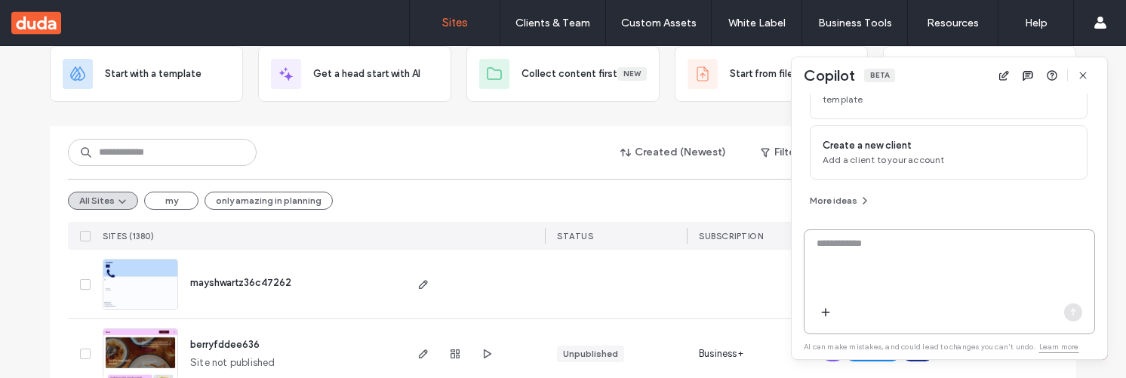
click at [945, 285] on textarea at bounding box center [950, 265] width 290 height 59
type textarea "*"
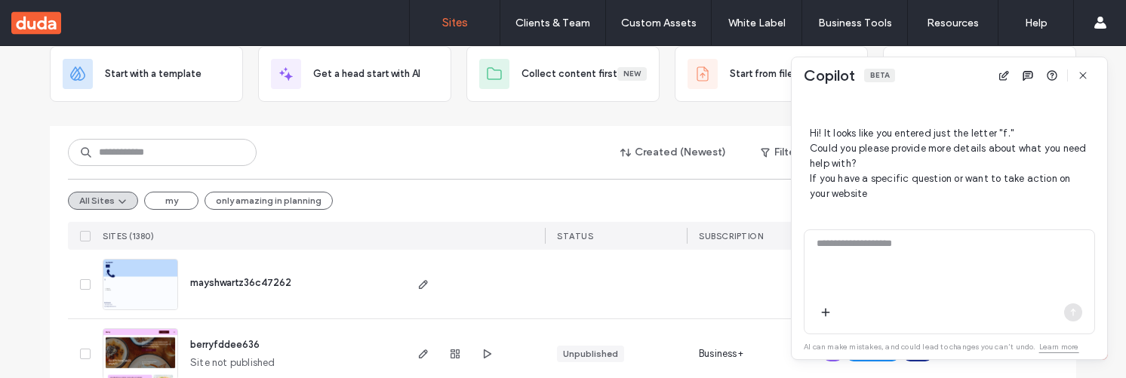
click at [884, 295] on div at bounding box center [950, 263] width 290 height 67
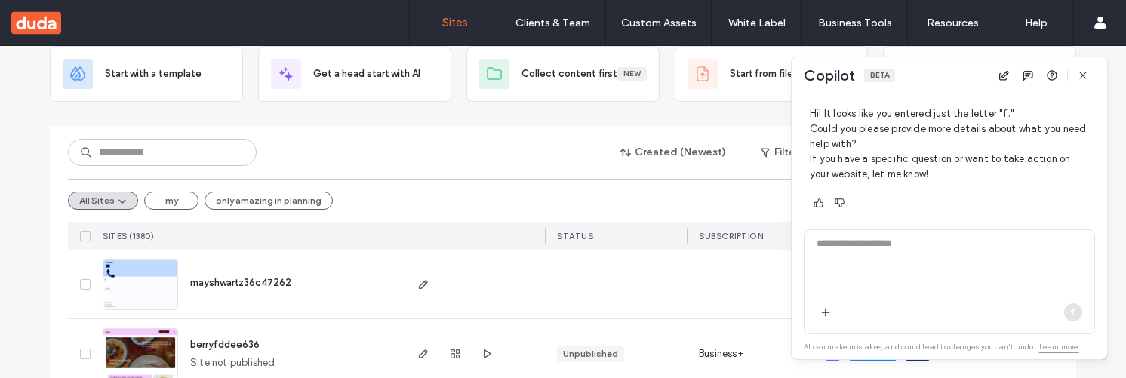
scroll to position [381, 0]
click at [885, 283] on textarea at bounding box center [950, 265] width 290 height 59
type textarea "*"
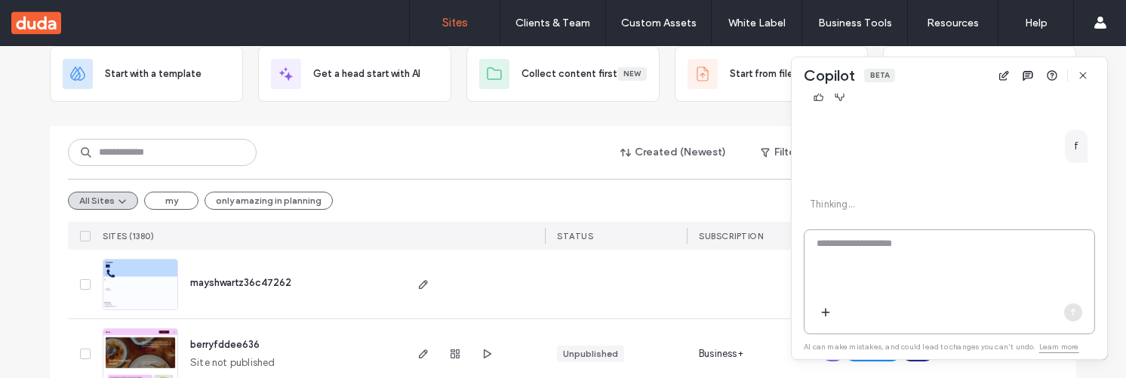
scroll to position [497, 0]
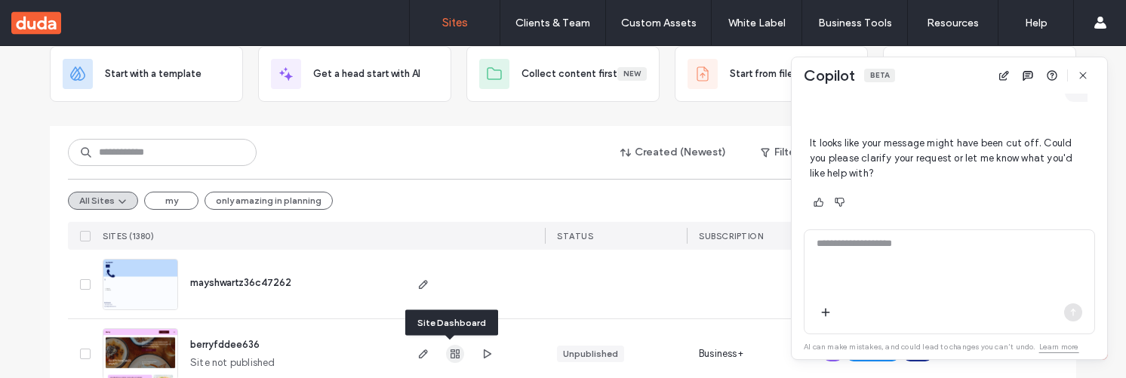
click at [451, 349] on use "button" at bounding box center [455, 353] width 9 height 9
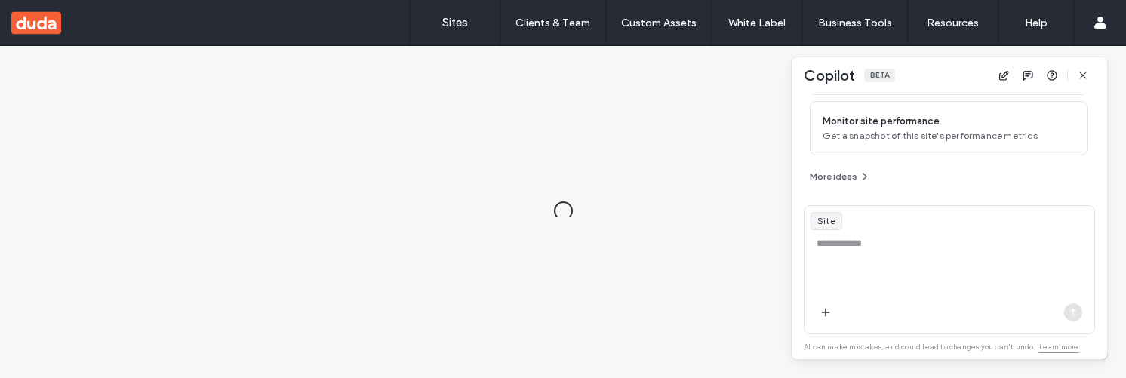
scroll to position [208, 0]
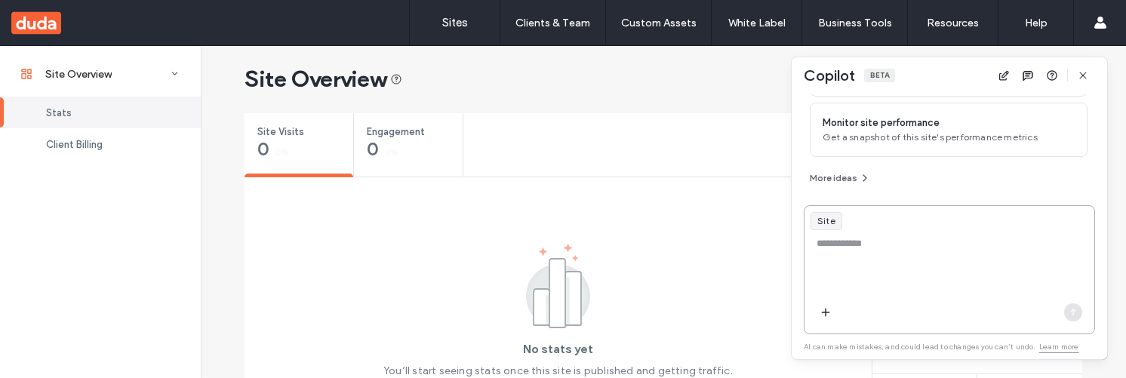
click at [917, 268] on textarea at bounding box center [950, 265] width 290 height 59
type textarea "*"
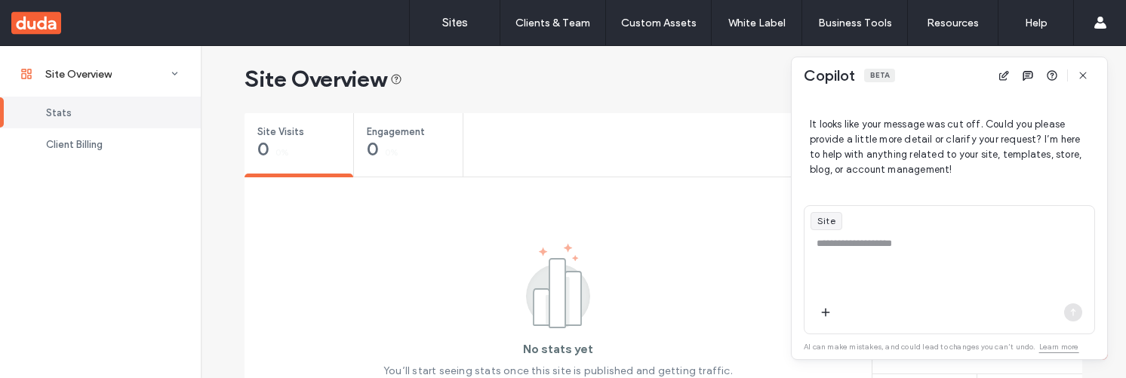
scroll to position [390, 0]
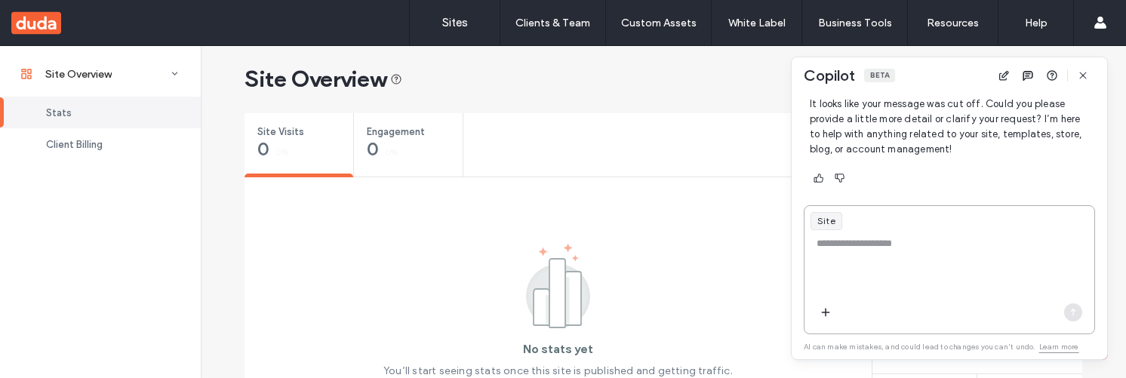
click at [887, 255] on textarea at bounding box center [950, 265] width 290 height 59
